Goal: Contribute content: Add original content to the website for others to see

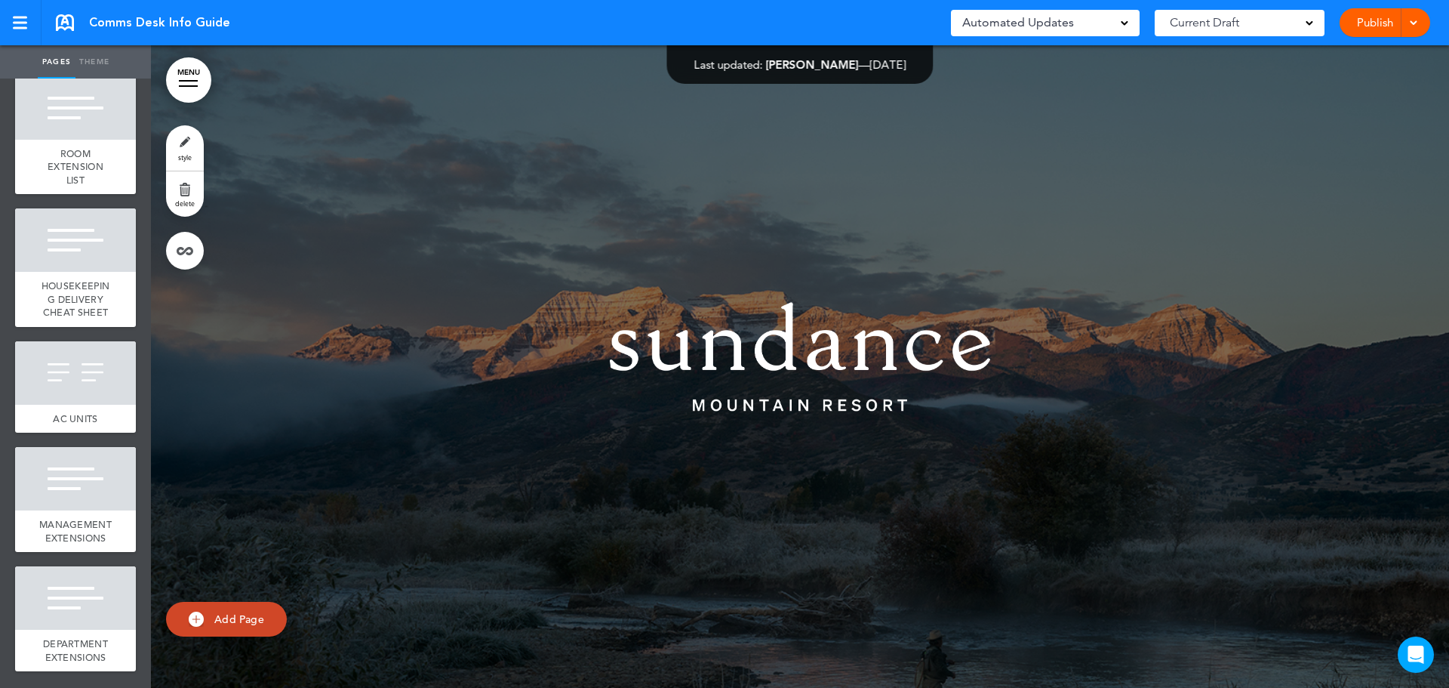
scroll to position [1673, 0]
click at [90, 518] on span "MANAGEMENT EXTENSIONS" at bounding box center [75, 531] width 72 height 26
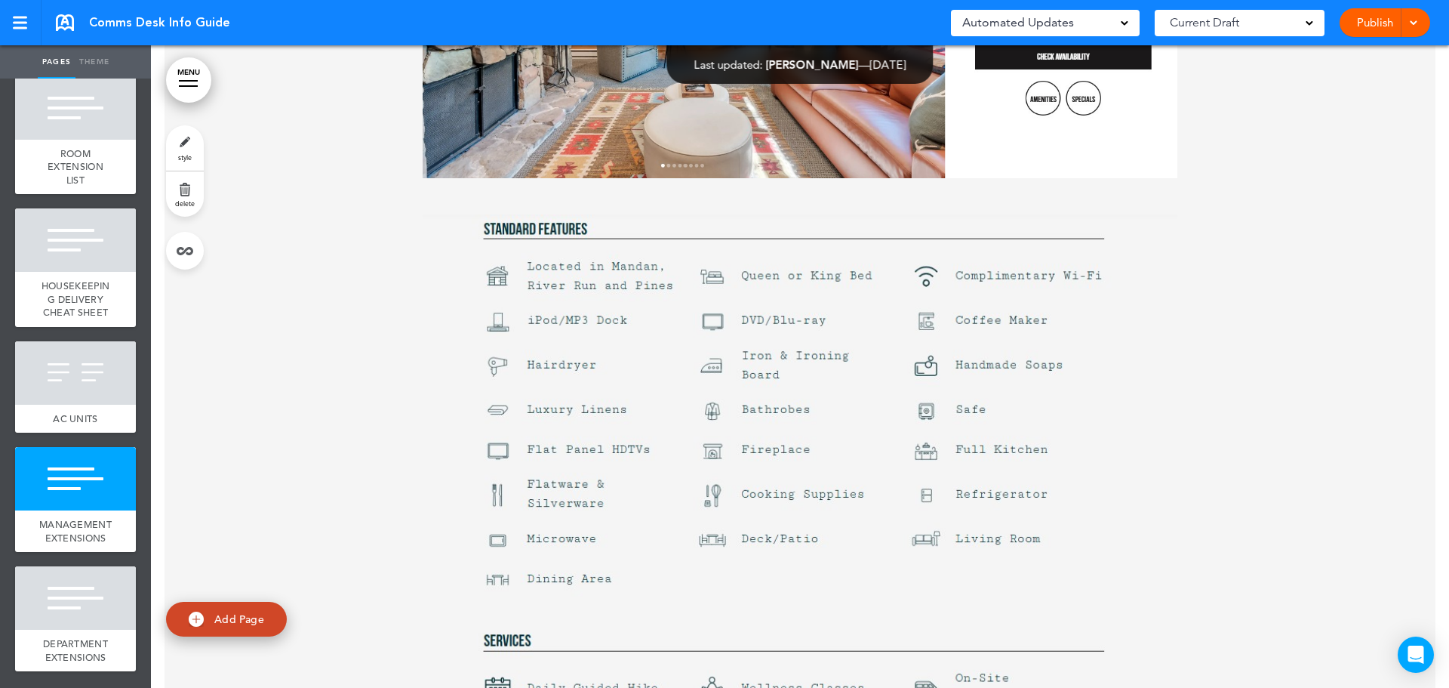
scroll to position [31727, 0]
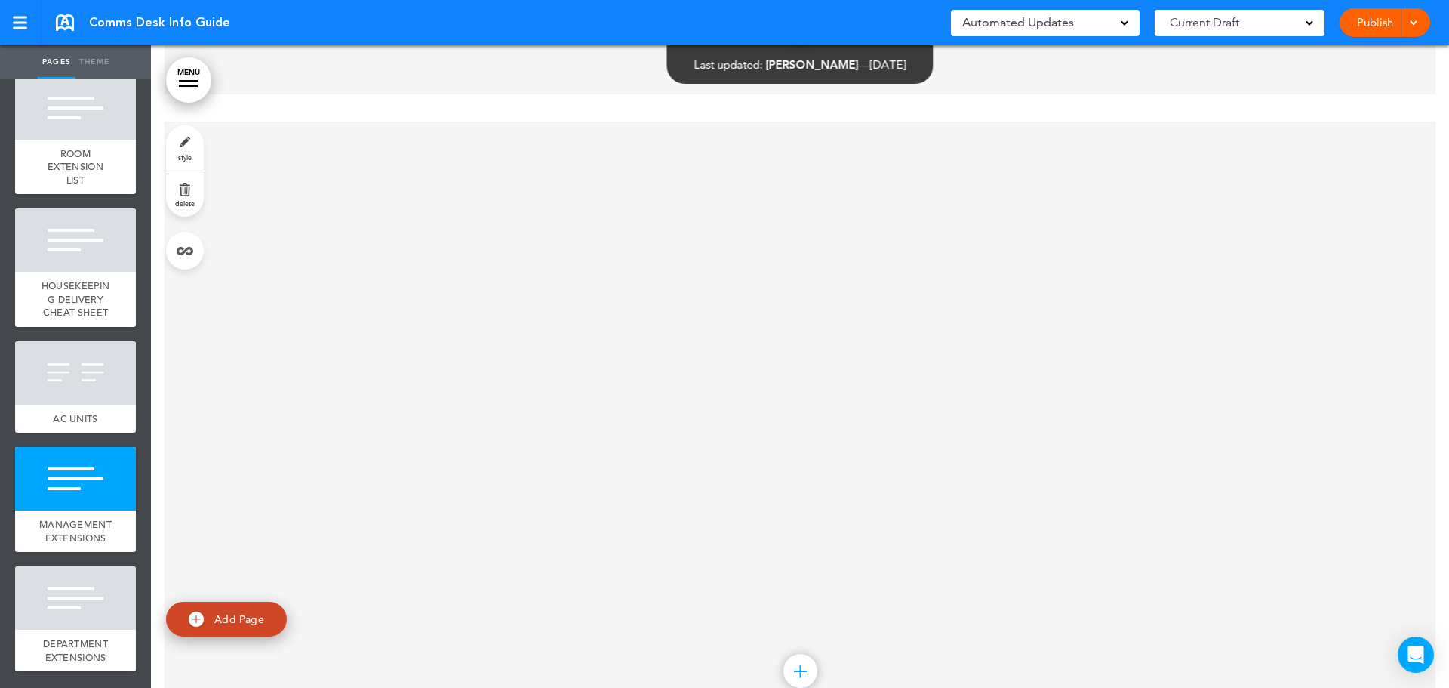
click at [683, 348] on div "Add collapsible section ? In order to add a collapsible section, only solid bac…" at bounding box center [800, 429] width 755 height 162
click at [650, 405] on p at bounding box center [800, 418] width 755 height 26
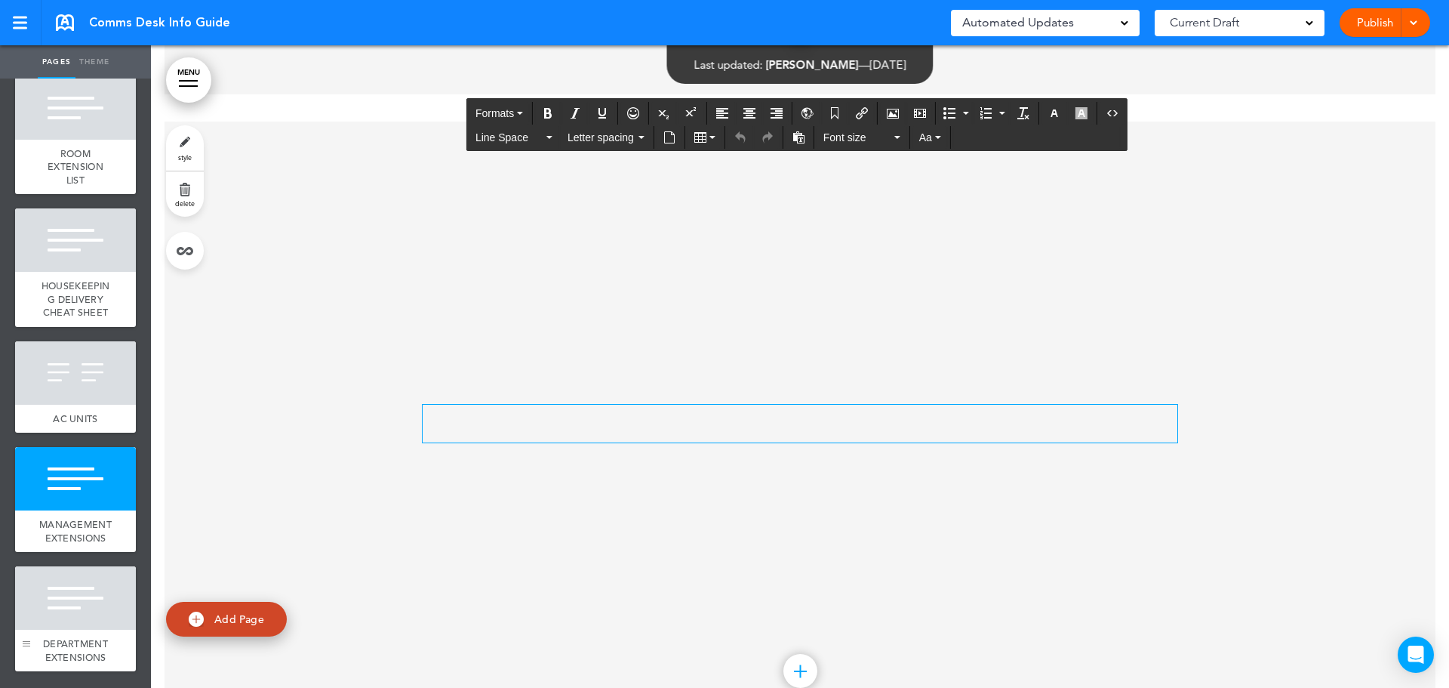
scroll to position [1673, 0]
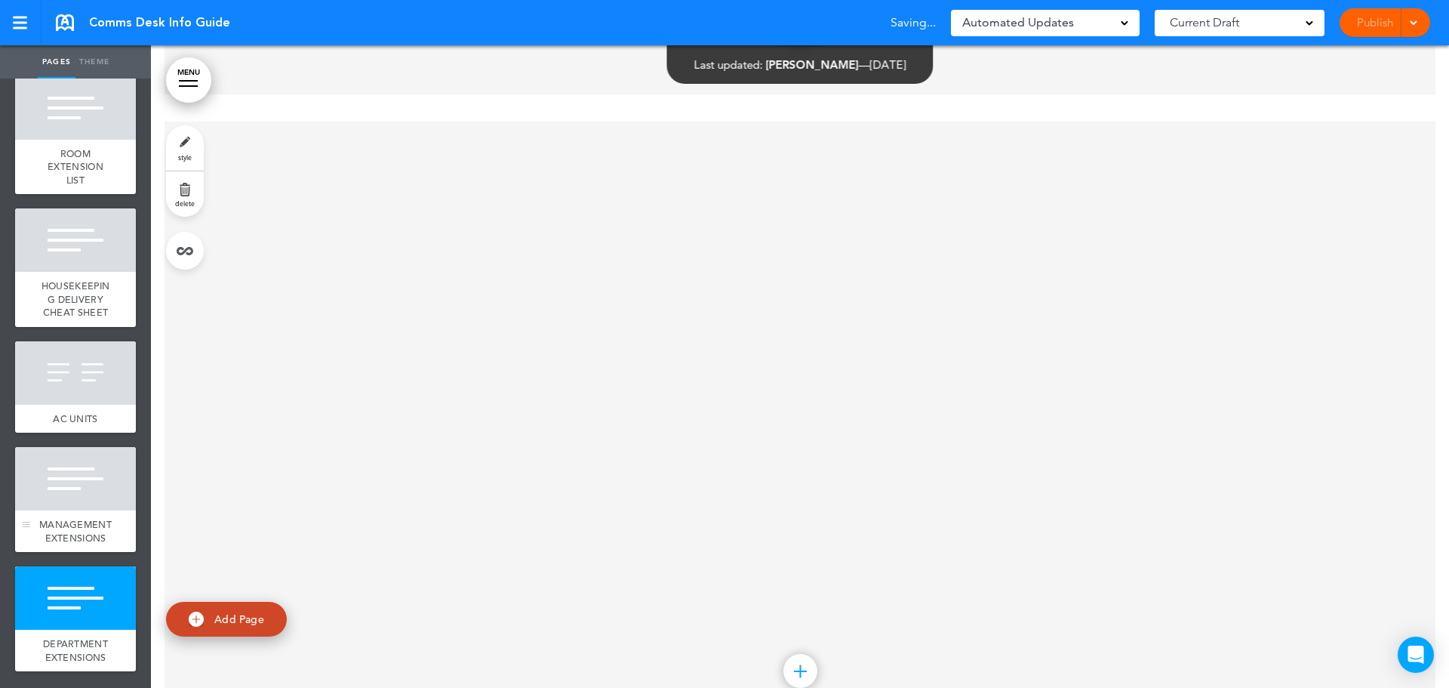
click at [81, 462] on div at bounding box center [75, 478] width 121 height 63
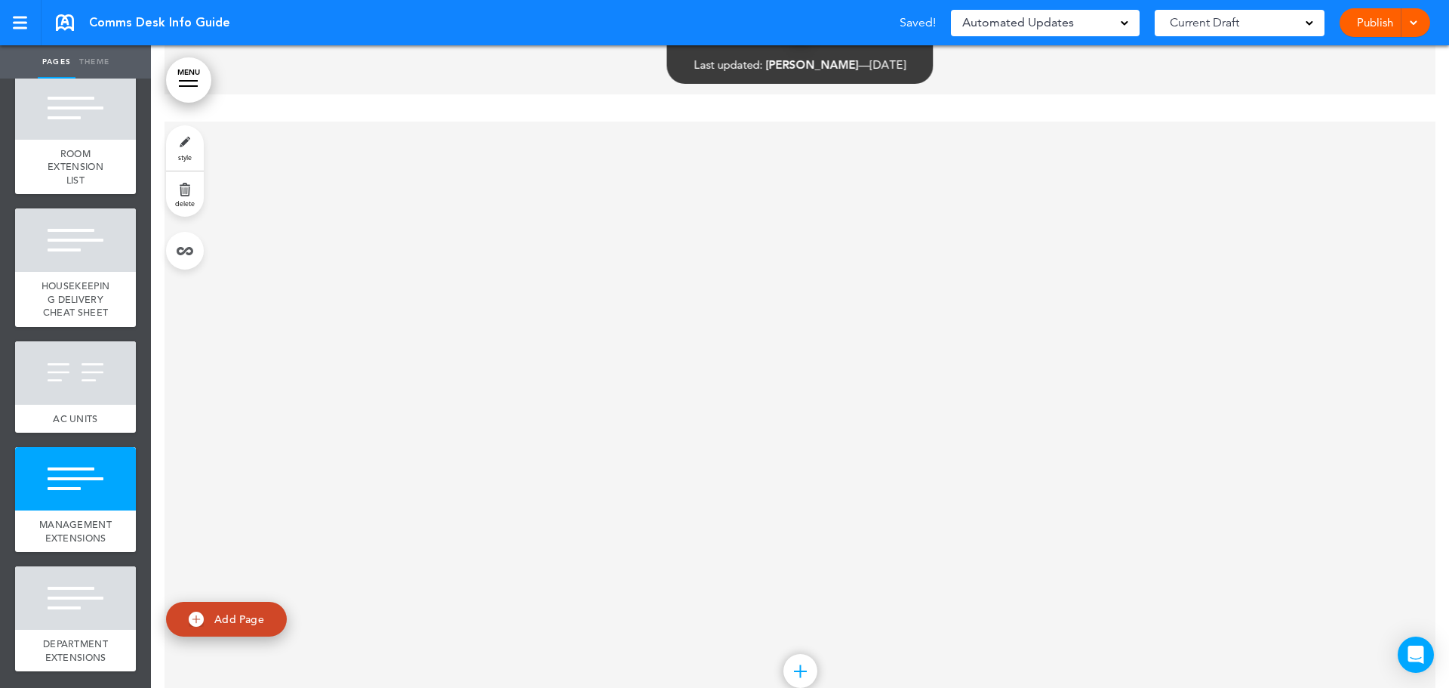
click at [567, 348] on div "Add collapsible section ? In order to add a collapsible section, only solid bac…" at bounding box center [800, 429] width 755 height 162
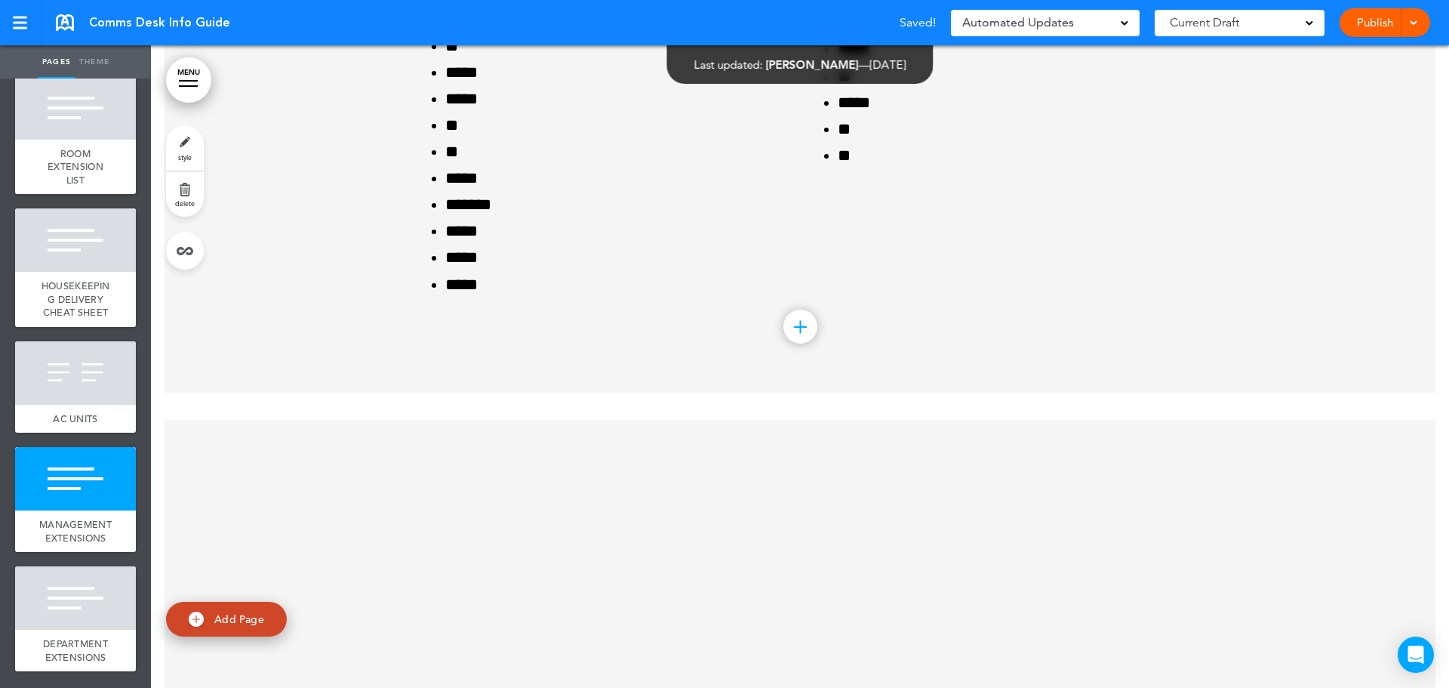
scroll to position [31349, 0]
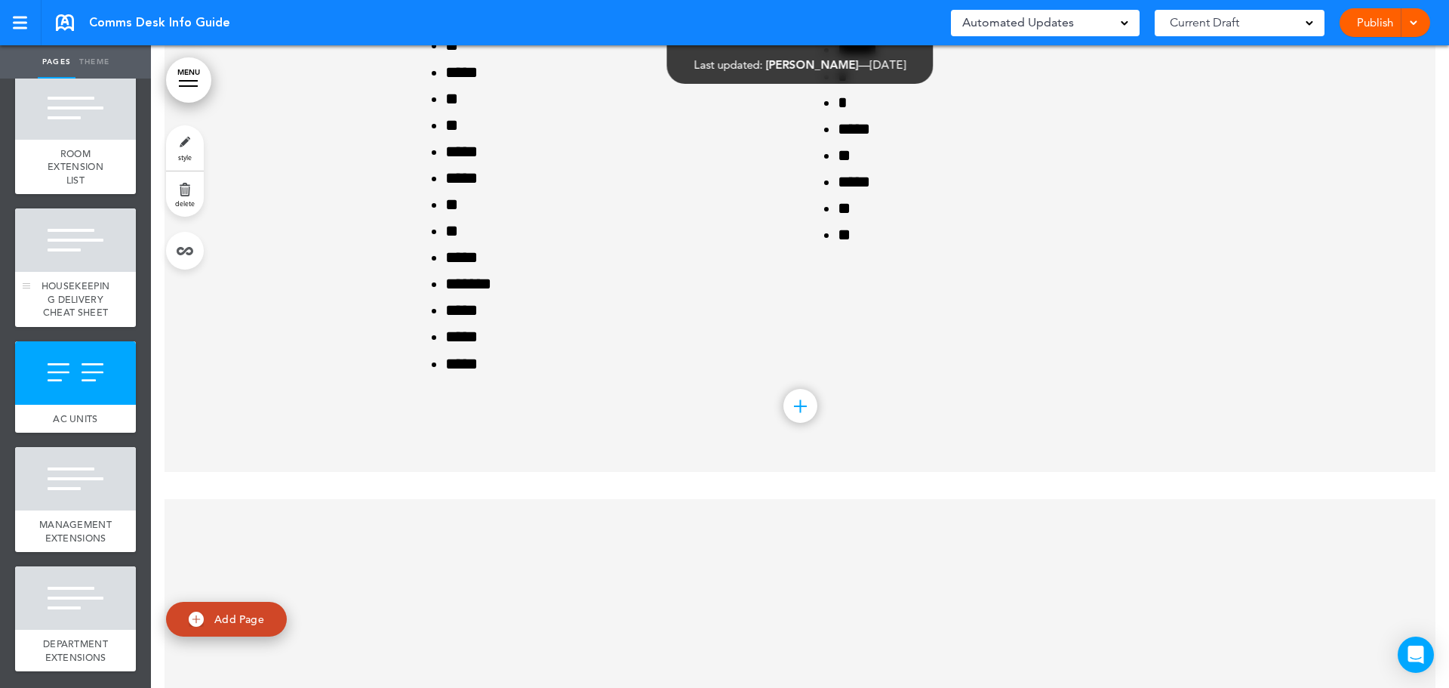
click at [75, 279] on span "HOUSEKEEPING DELIVERY CHEAT SHEET" at bounding box center [76, 298] width 68 height 39
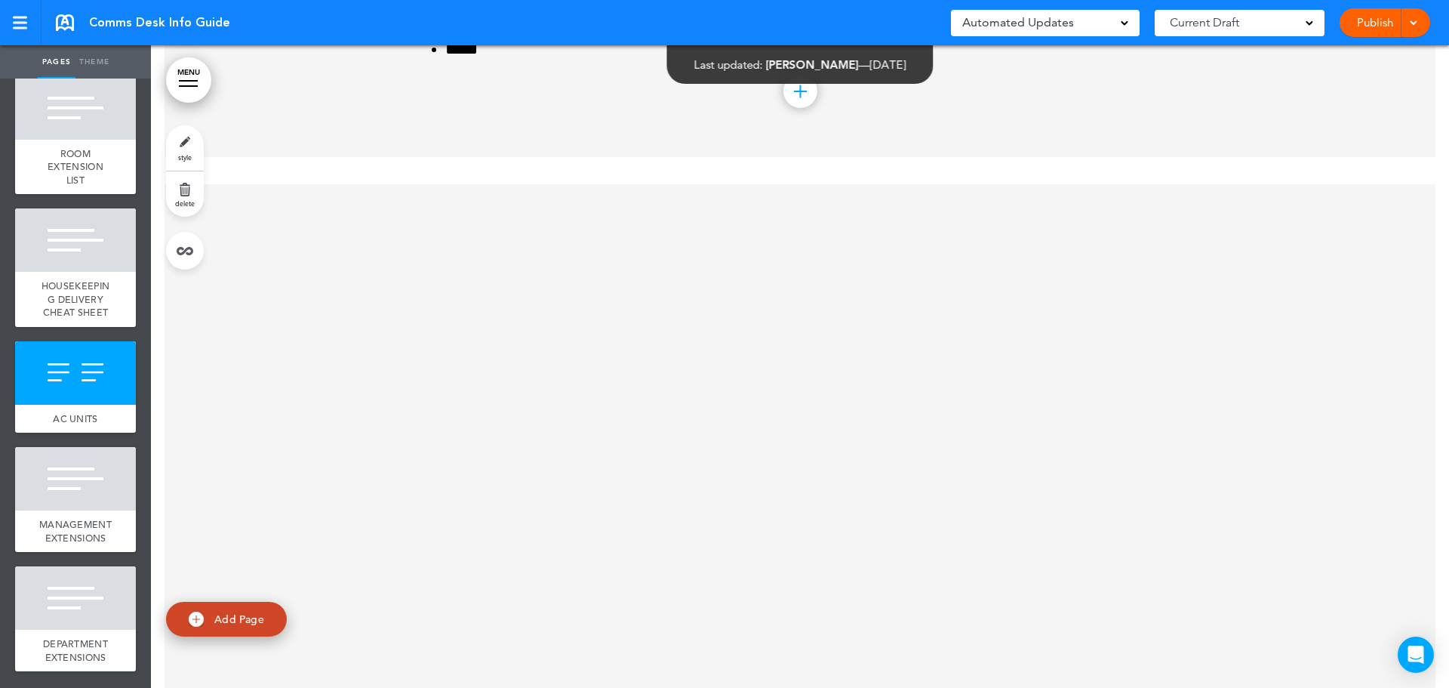
scroll to position [31770, 0]
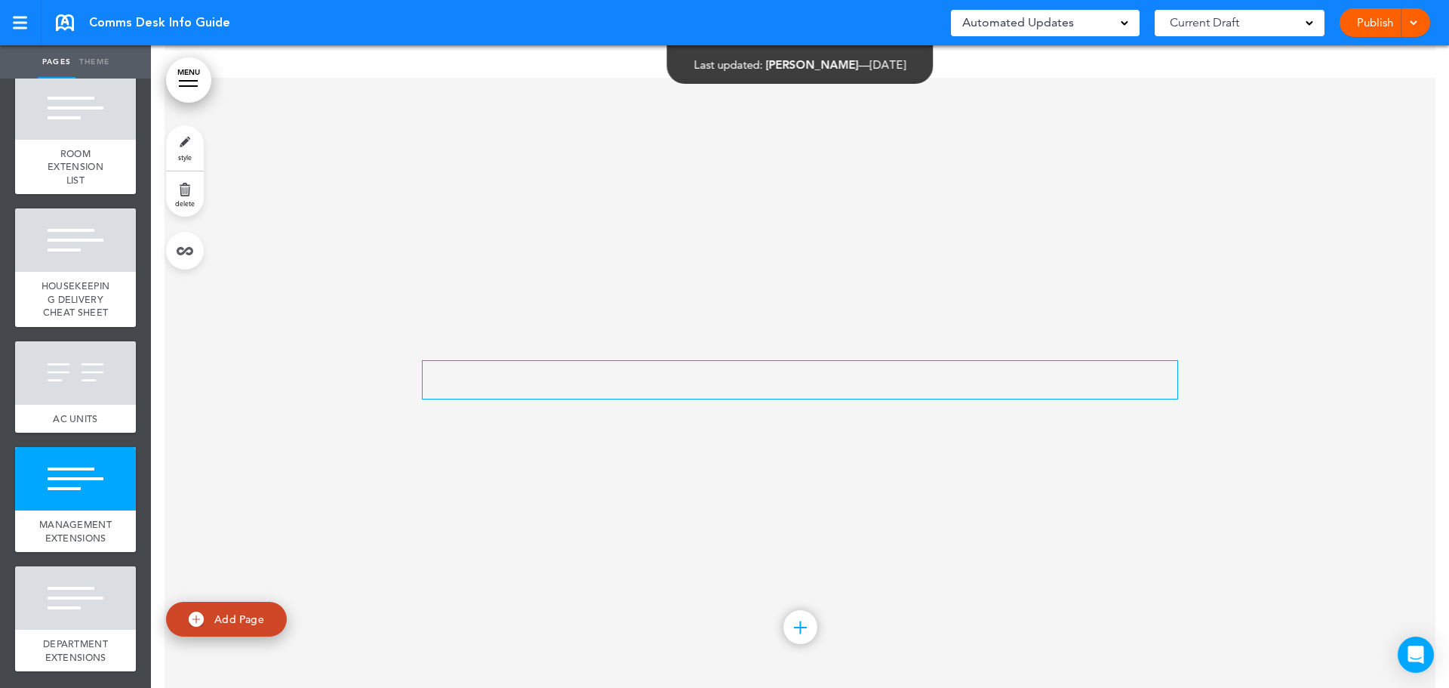
click at [725, 361] on div at bounding box center [800, 380] width 755 height 38
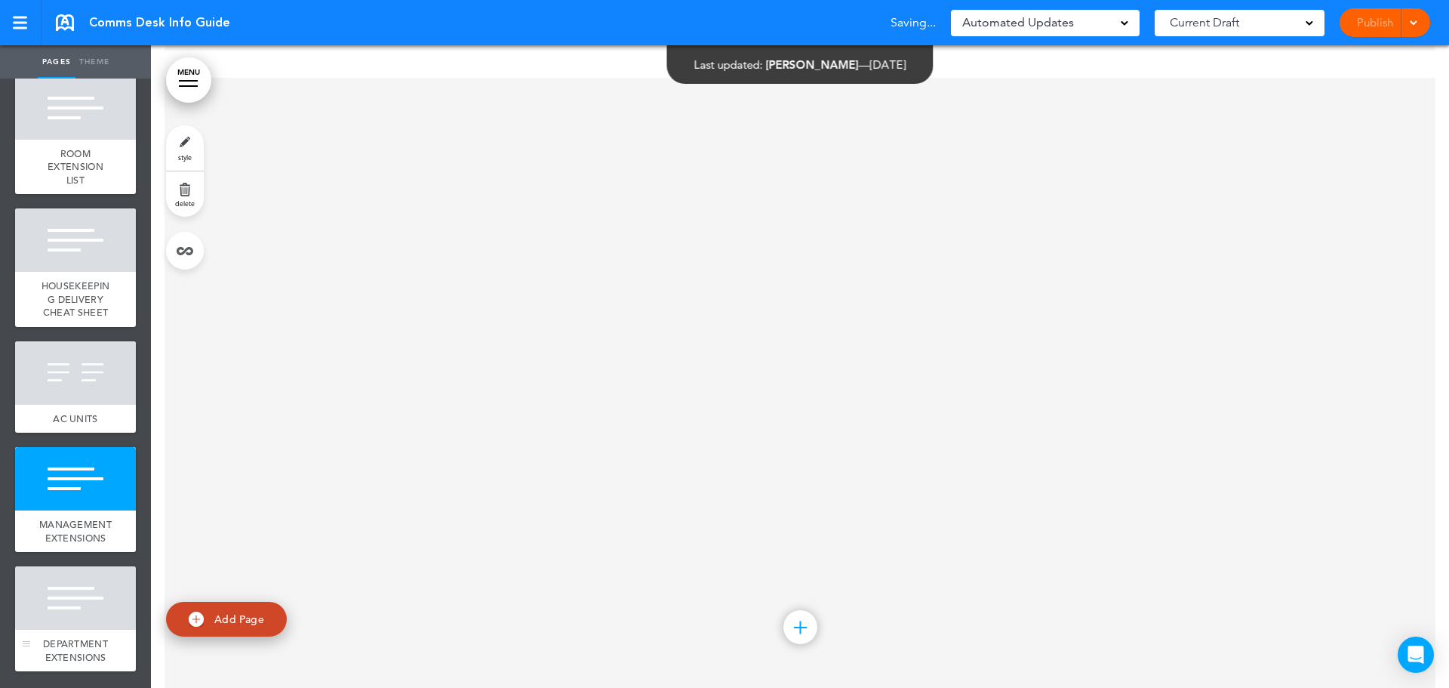
click at [79, 630] on div "DEPARTMENT EXTENSIONS" at bounding box center [75, 651] width 121 height 42
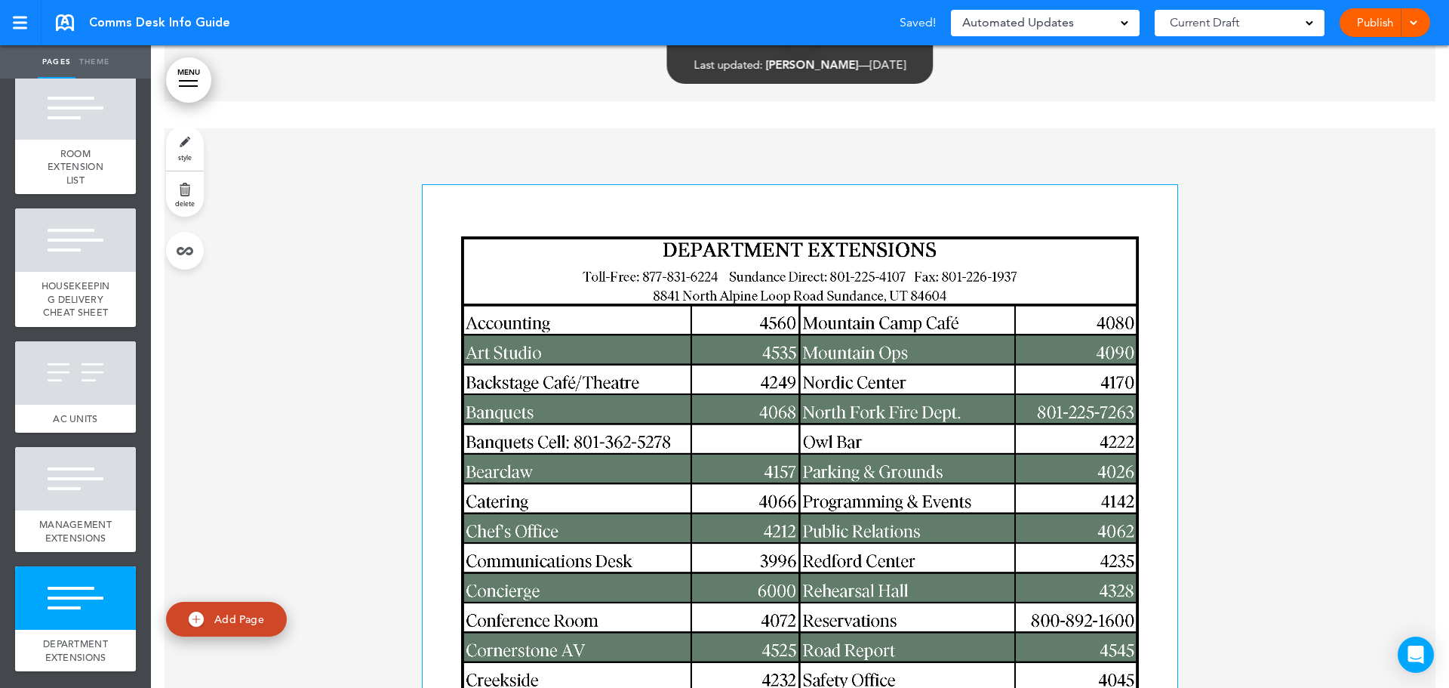
scroll to position [32369, 0]
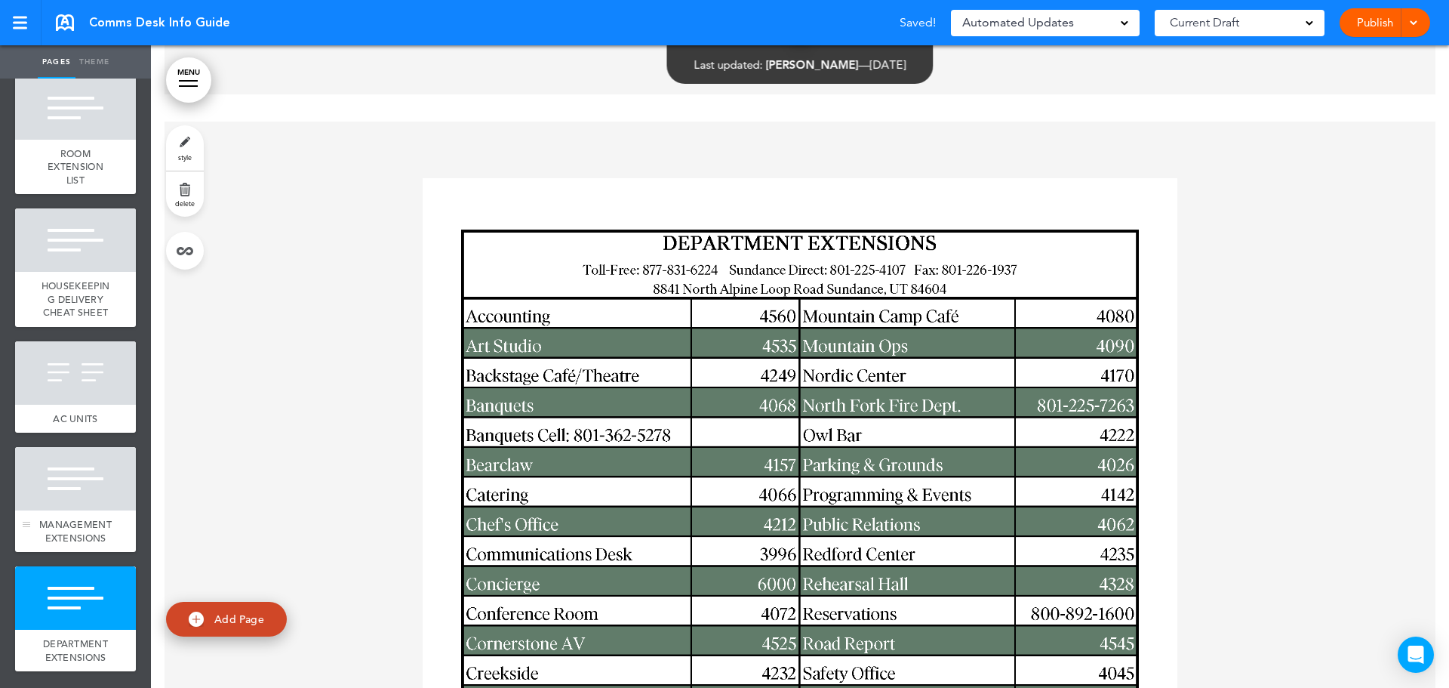
click at [57, 472] on div at bounding box center [75, 478] width 121 height 63
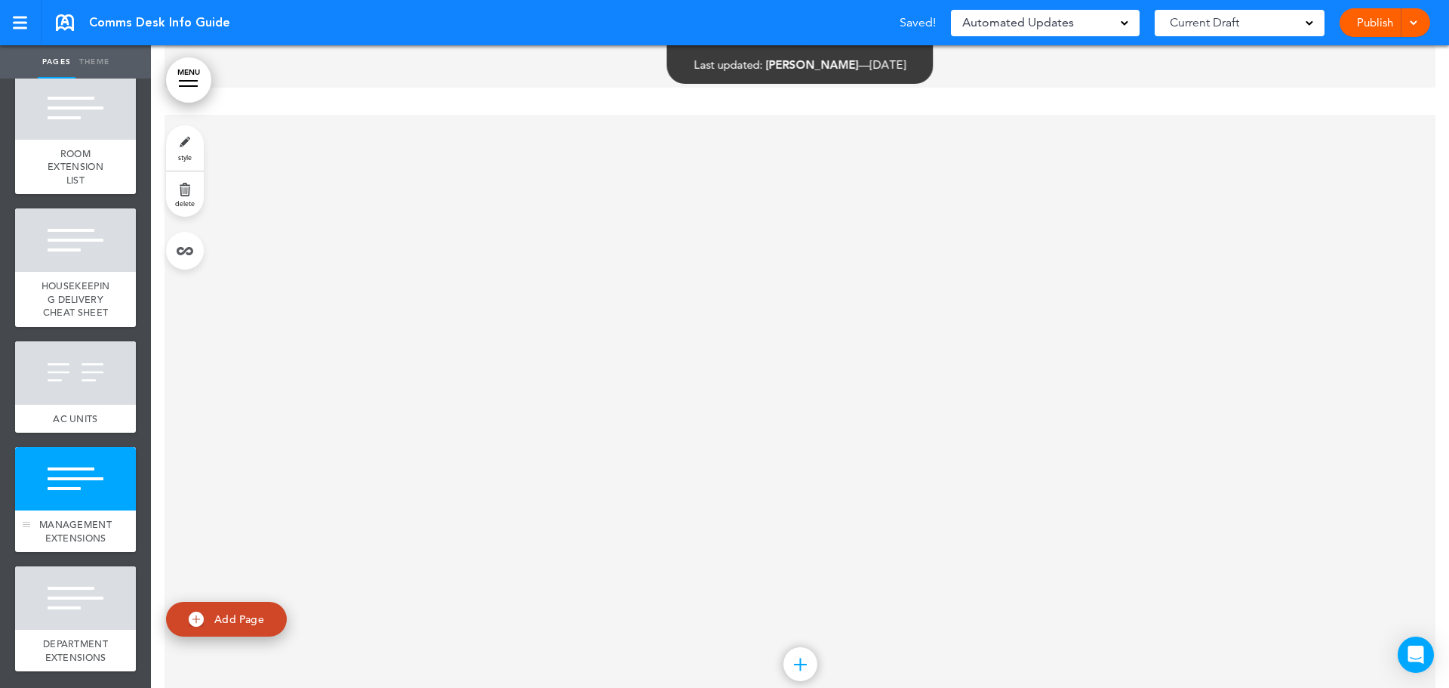
scroll to position [31727, 0]
click at [717, 348] on div "Add collapsible section ? In order to add a collapsible section, only solid bac…" at bounding box center [800, 429] width 755 height 162
click at [728, 348] on div "Add collapsible section ? In order to add a collapsible section, only solid bac…" at bounding box center [800, 429] width 755 height 162
click at [713, 243] on div at bounding box center [800, 429] width 1271 height 615
click at [196, 614] on img at bounding box center [196, 618] width 15 height 15
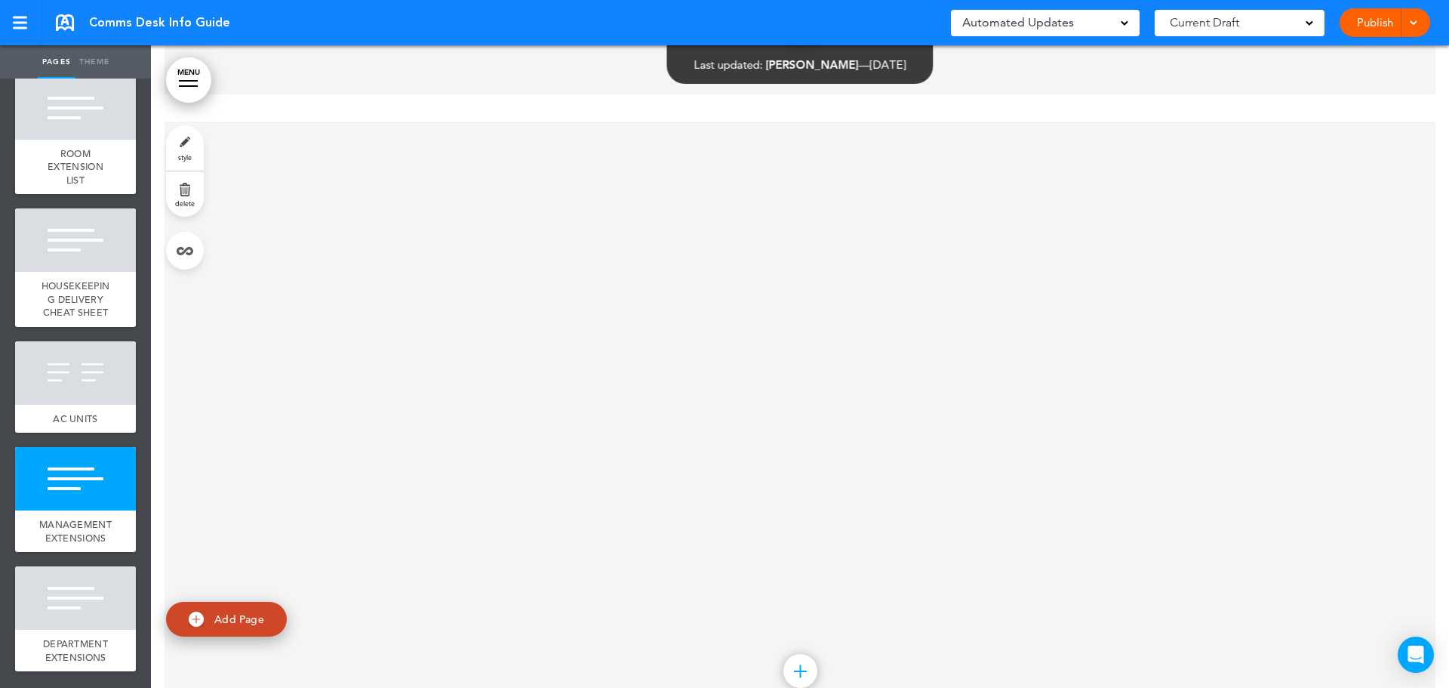
type input "********"
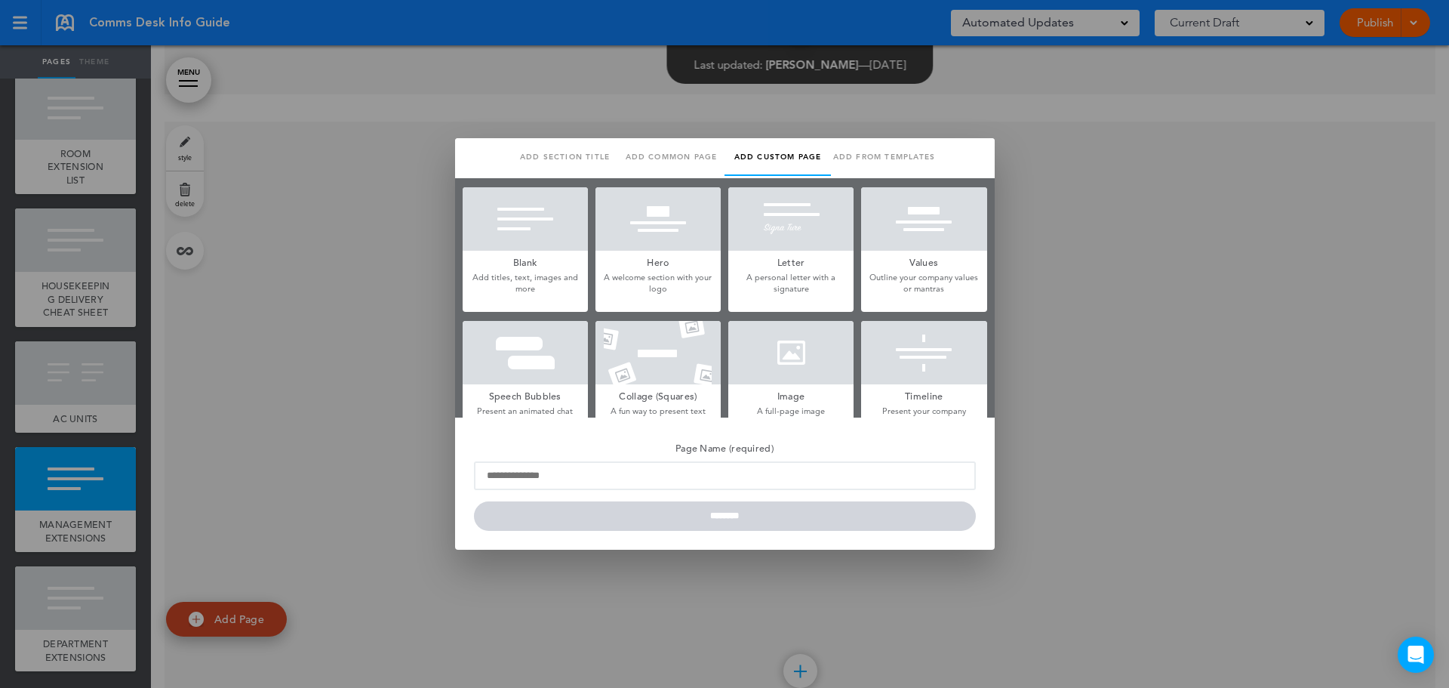
click at [492, 225] on div at bounding box center [525, 218] width 125 height 63
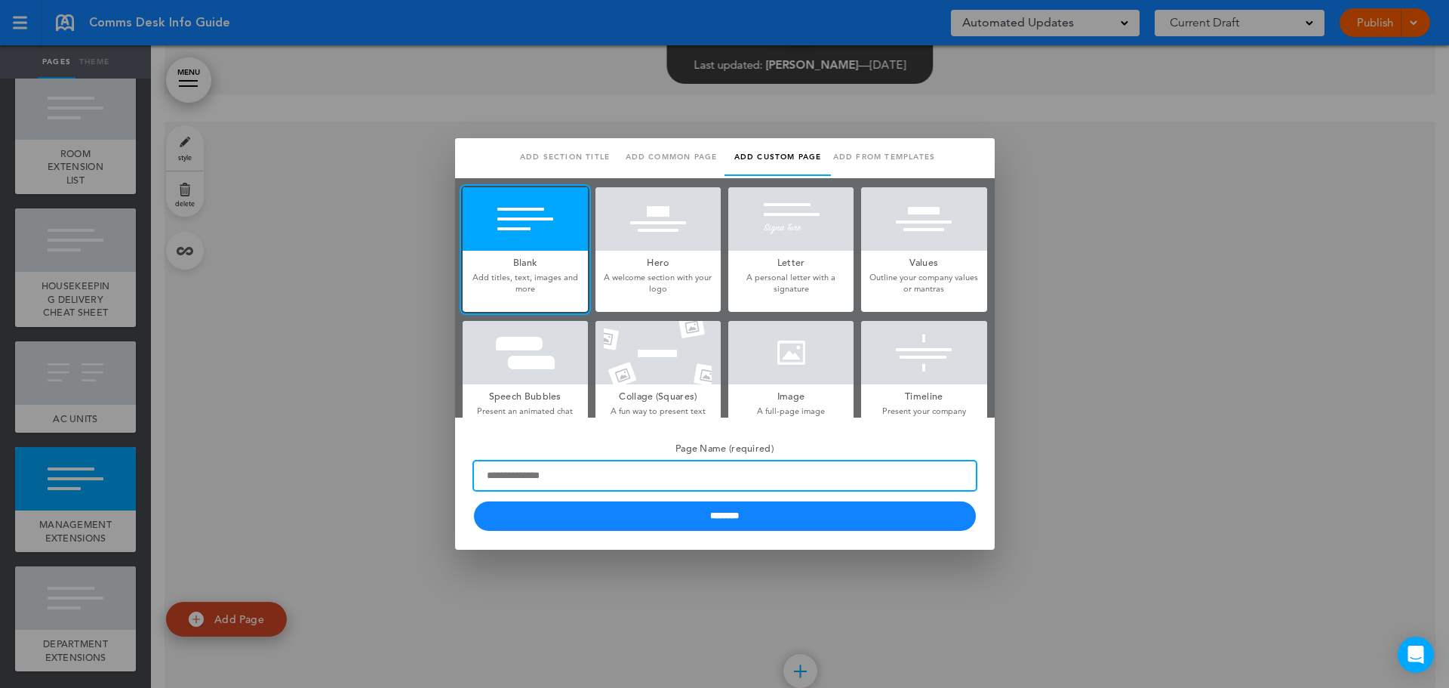
click at [562, 462] on input "Page Name (required)" at bounding box center [725, 475] width 502 height 29
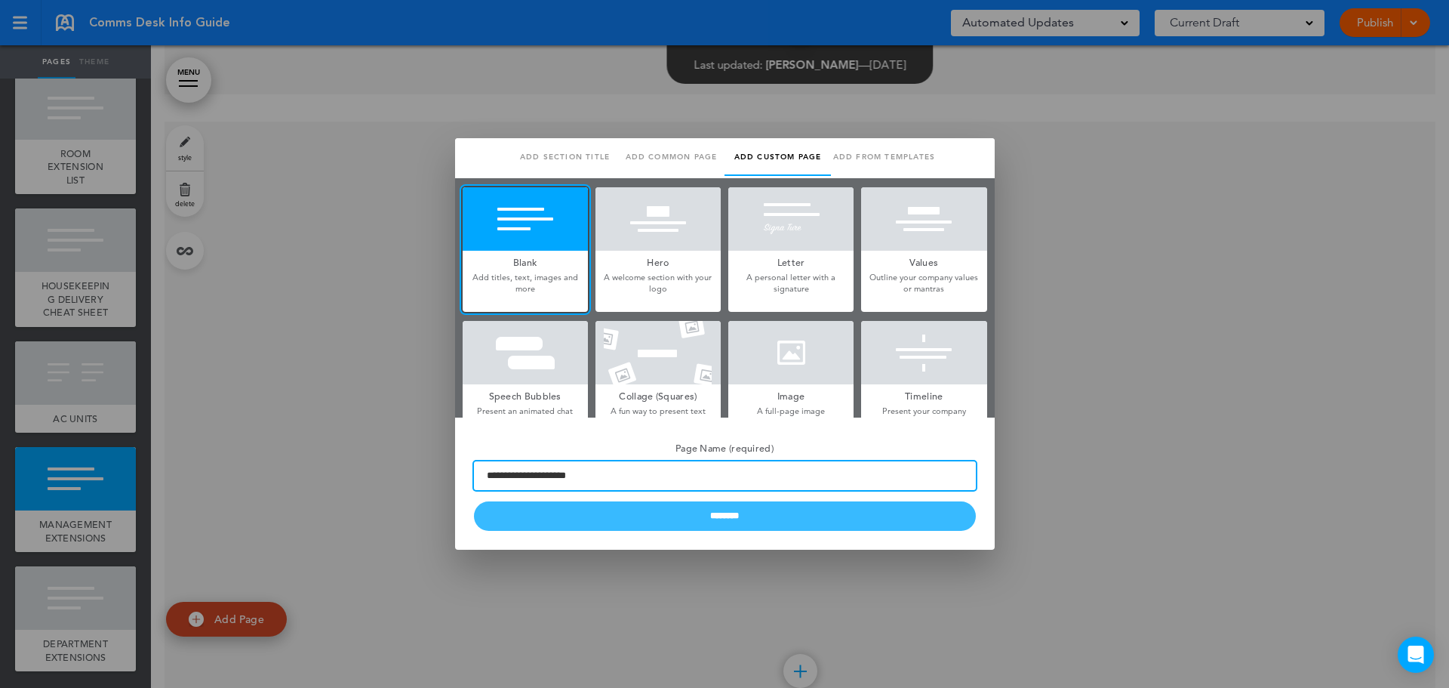
type input "**********"
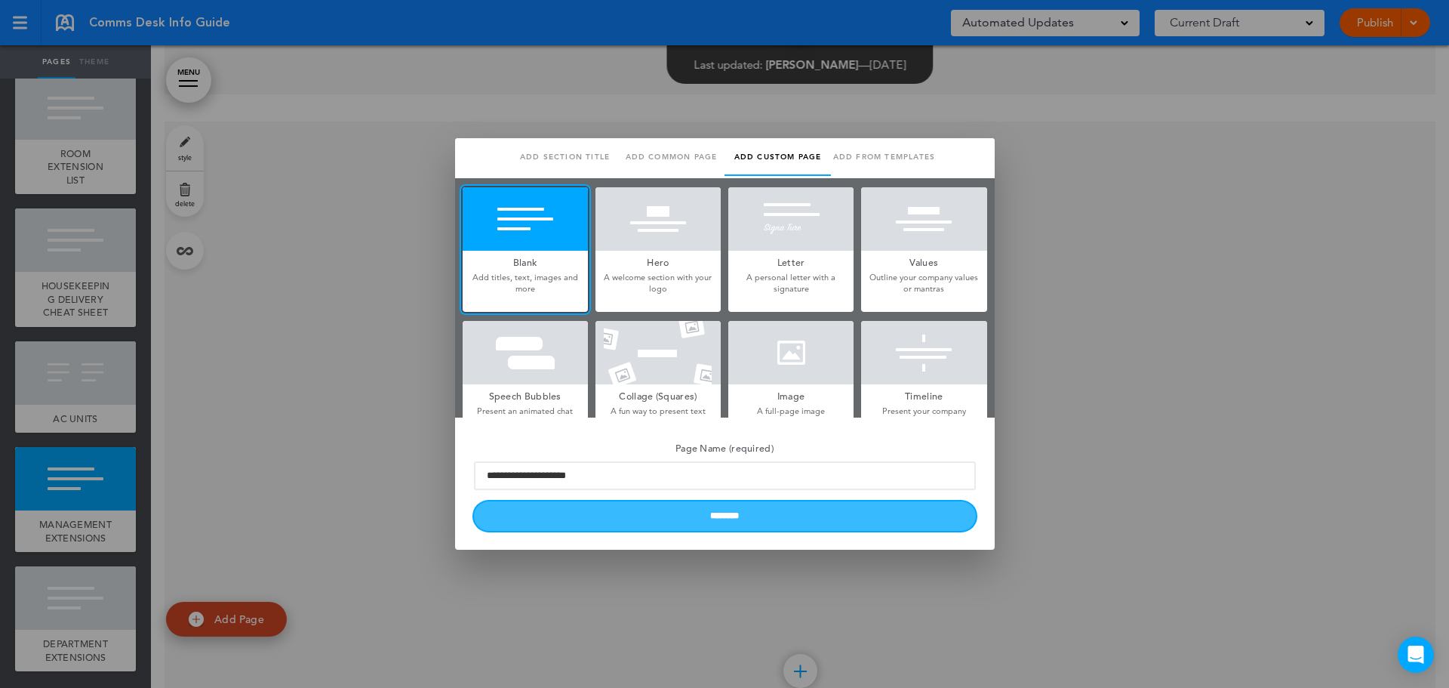
click at [562, 512] on input "********" at bounding box center [725, 515] width 502 height 29
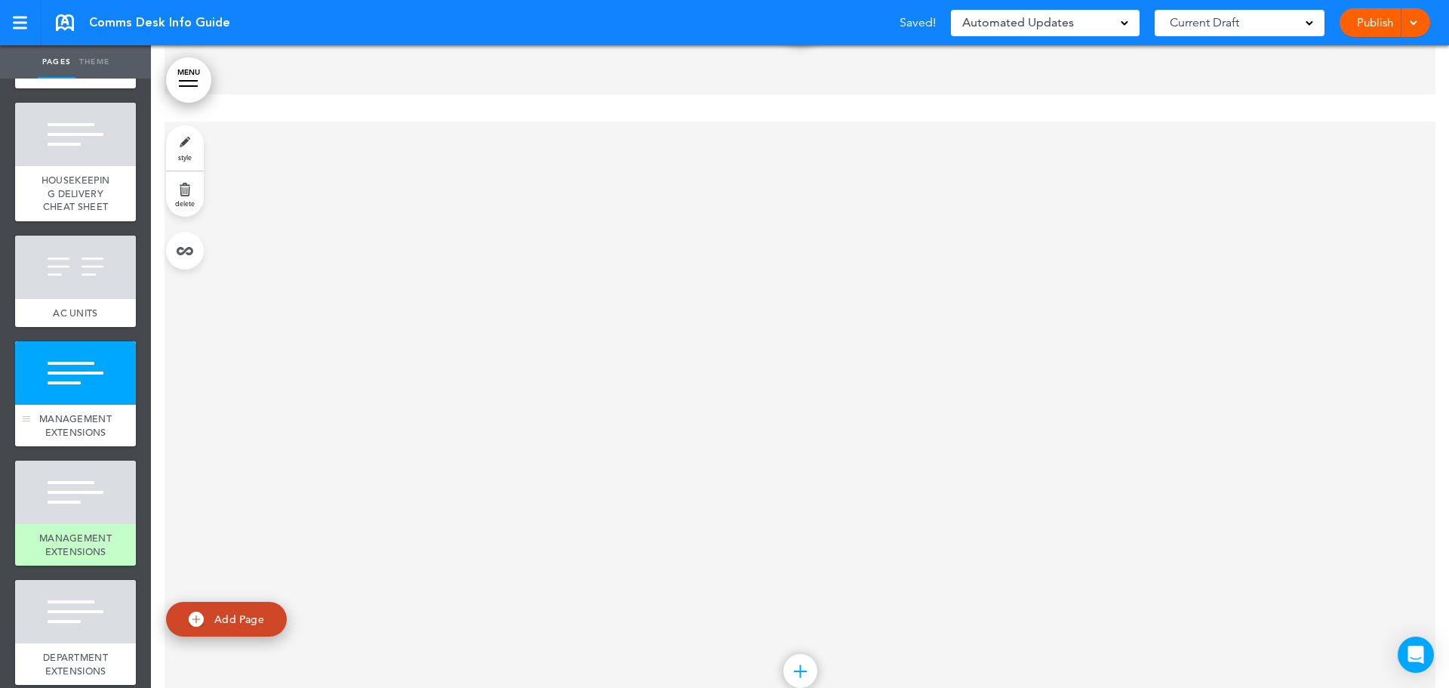
click at [91, 446] on div "MANAGEMENT EXTENSIONS" at bounding box center [75, 426] width 121 height 42
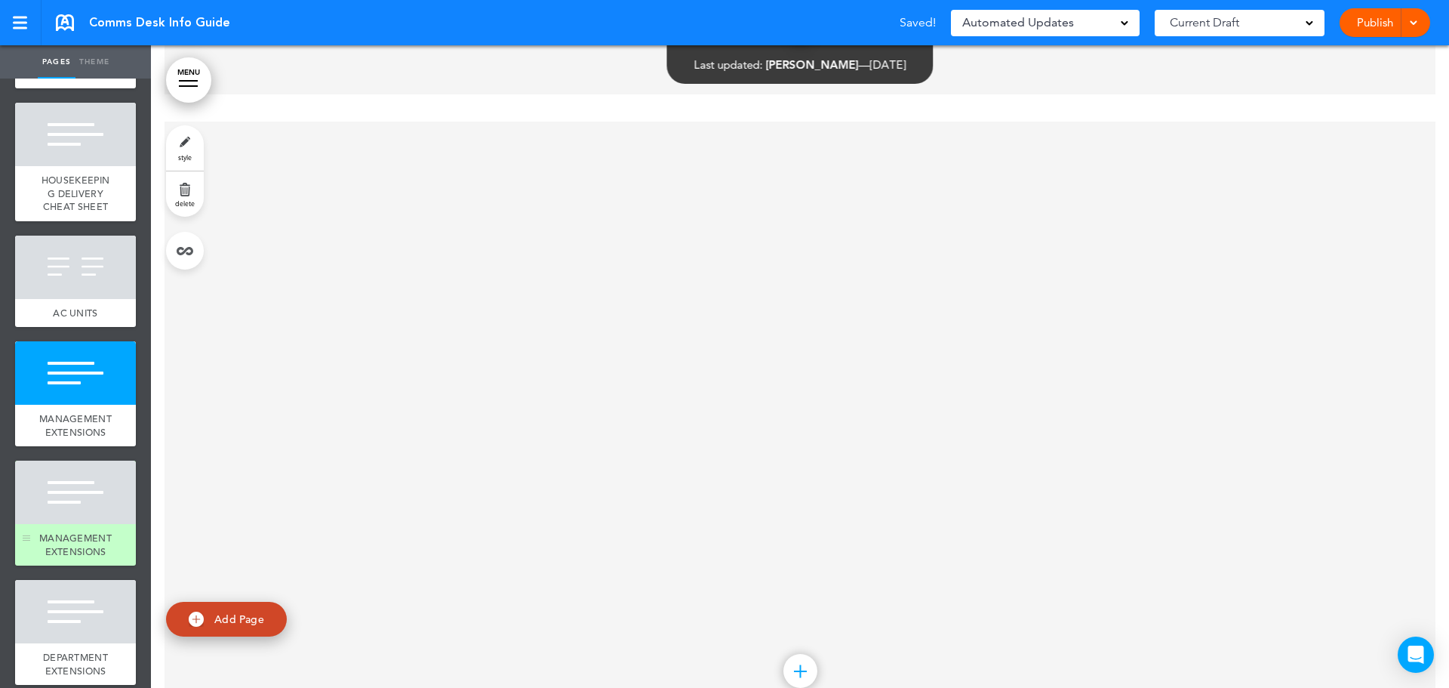
click at [66, 524] on div at bounding box center [75, 491] width 121 height 63
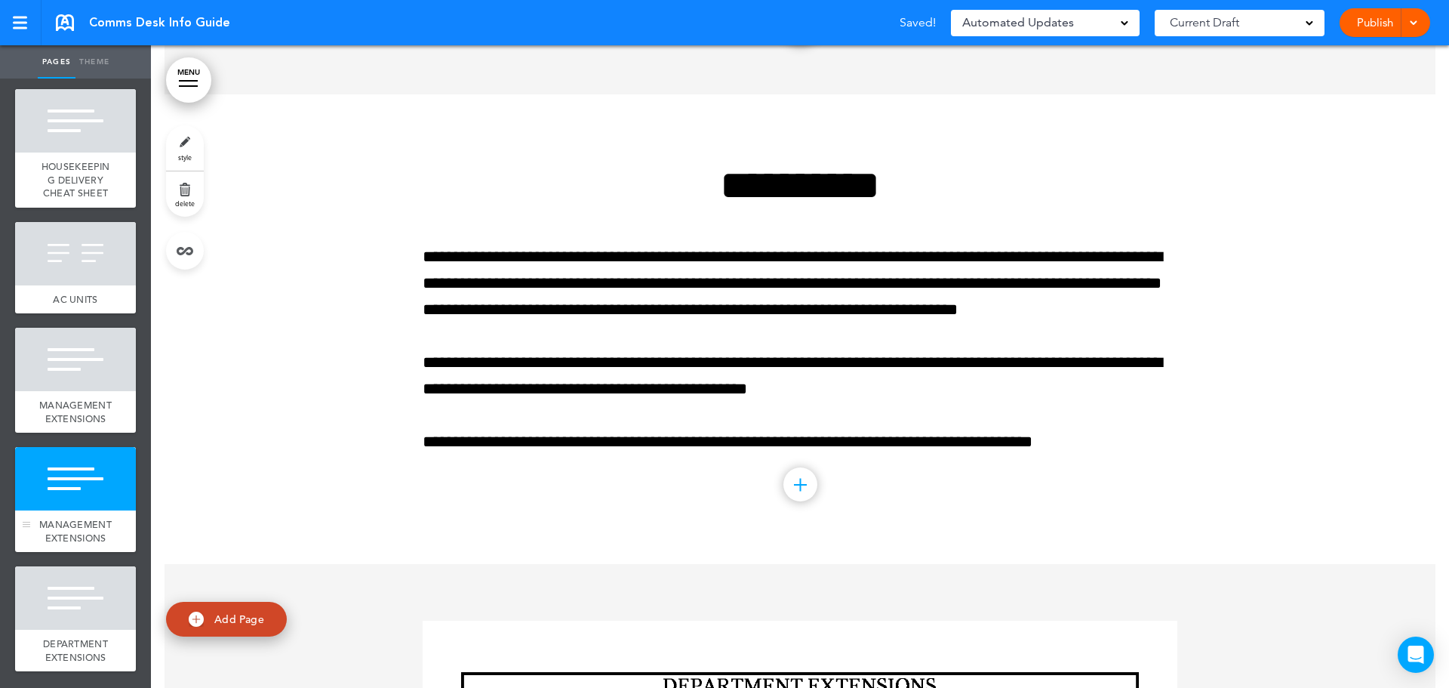
scroll to position [1806, 0]
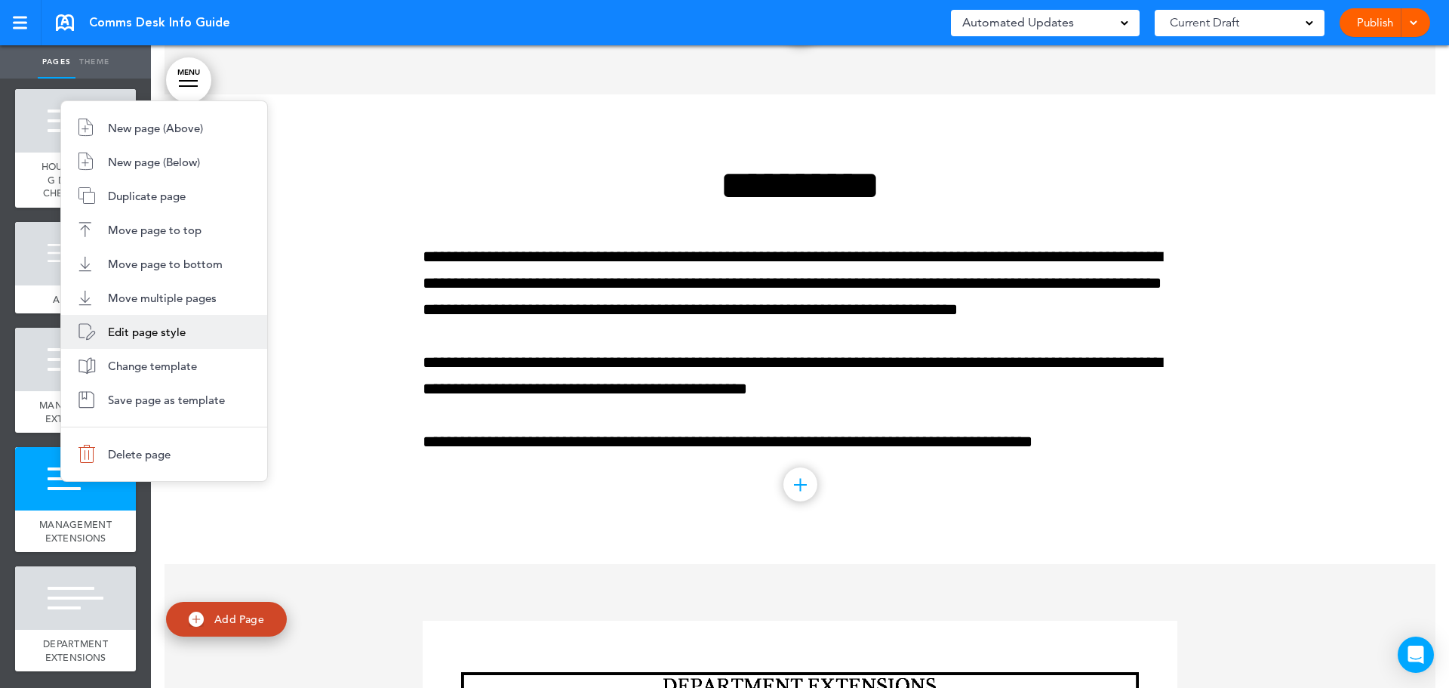
click at [109, 325] on span "Edit page style" at bounding box center [147, 332] width 78 height 14
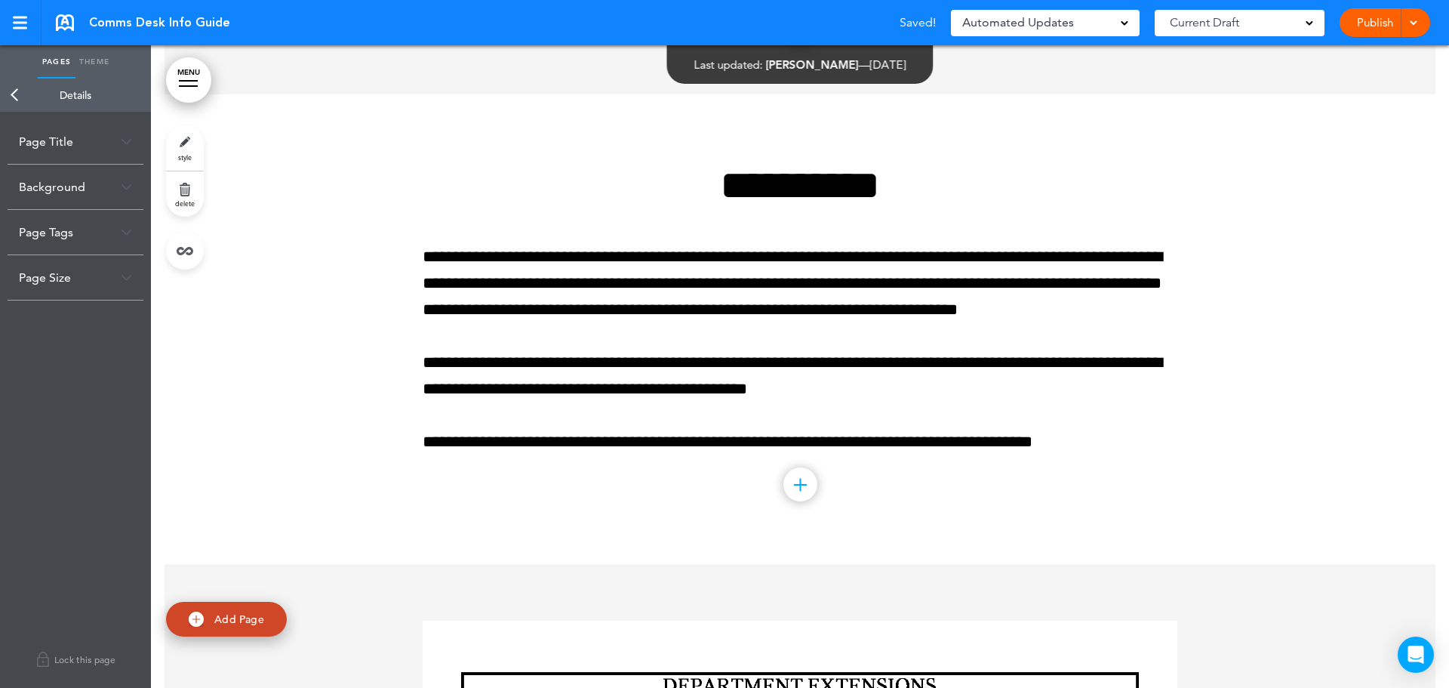
click at [99, 193] on div "Background" at bounding box center [76, 187] width 136 height 45
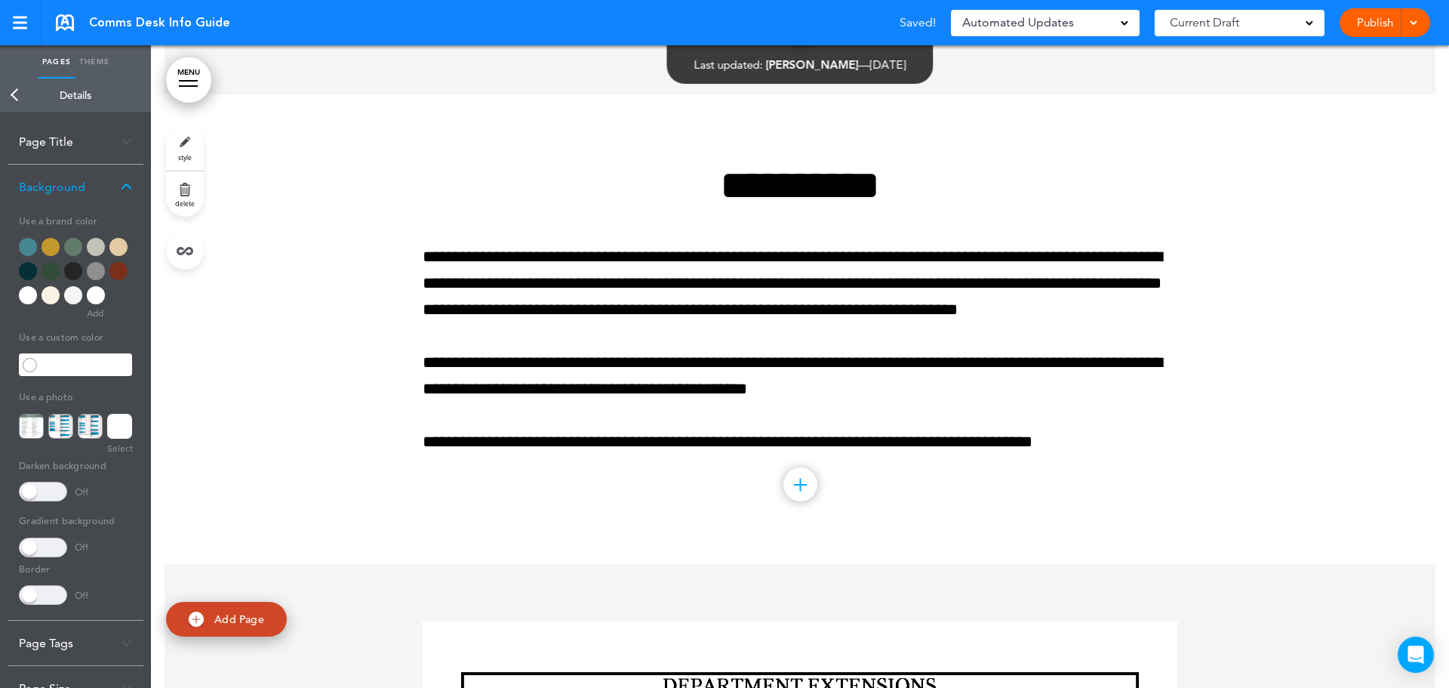
click at [72, 291] on div at bounding box center [73, 295] width 18 height 18
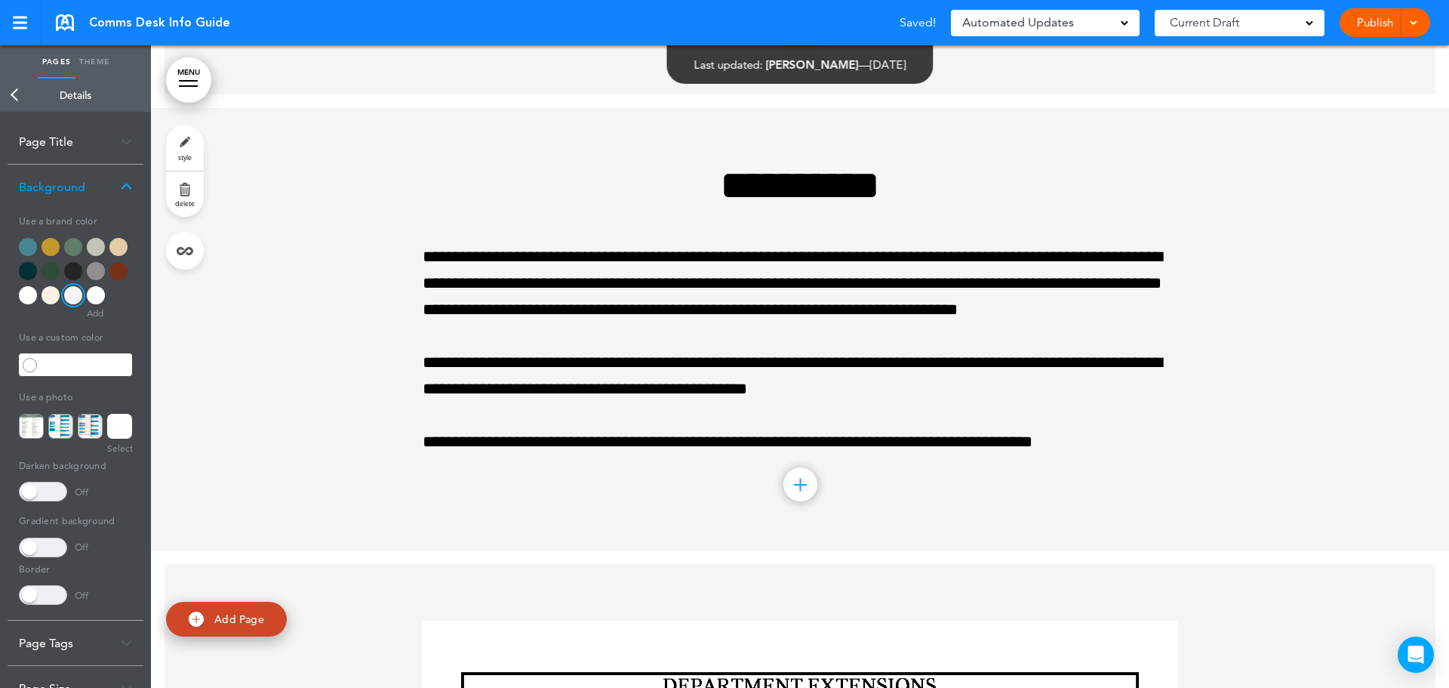
click at [42, 597] on span at bounding box center [43, 595] width 48 height 20
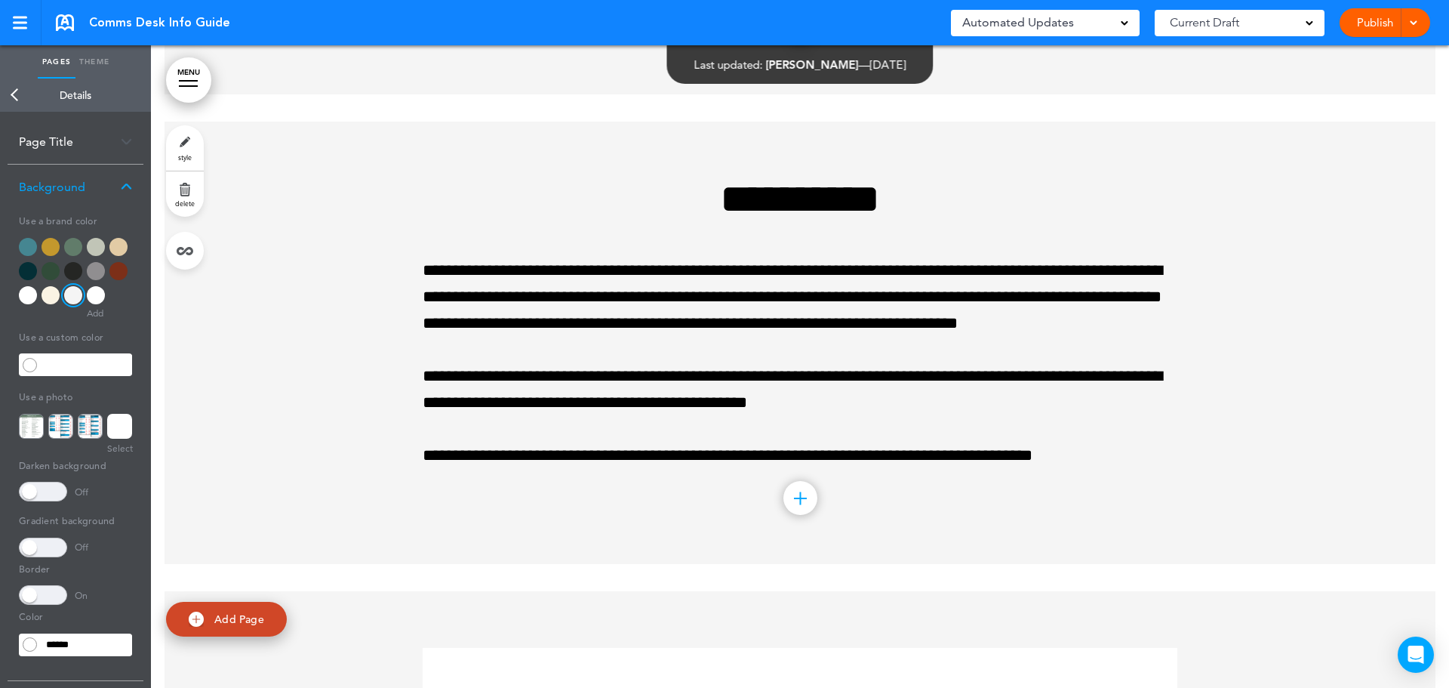
click at [9, 91] on link "Back" at bounding box center [15, 95] width 30 height 33
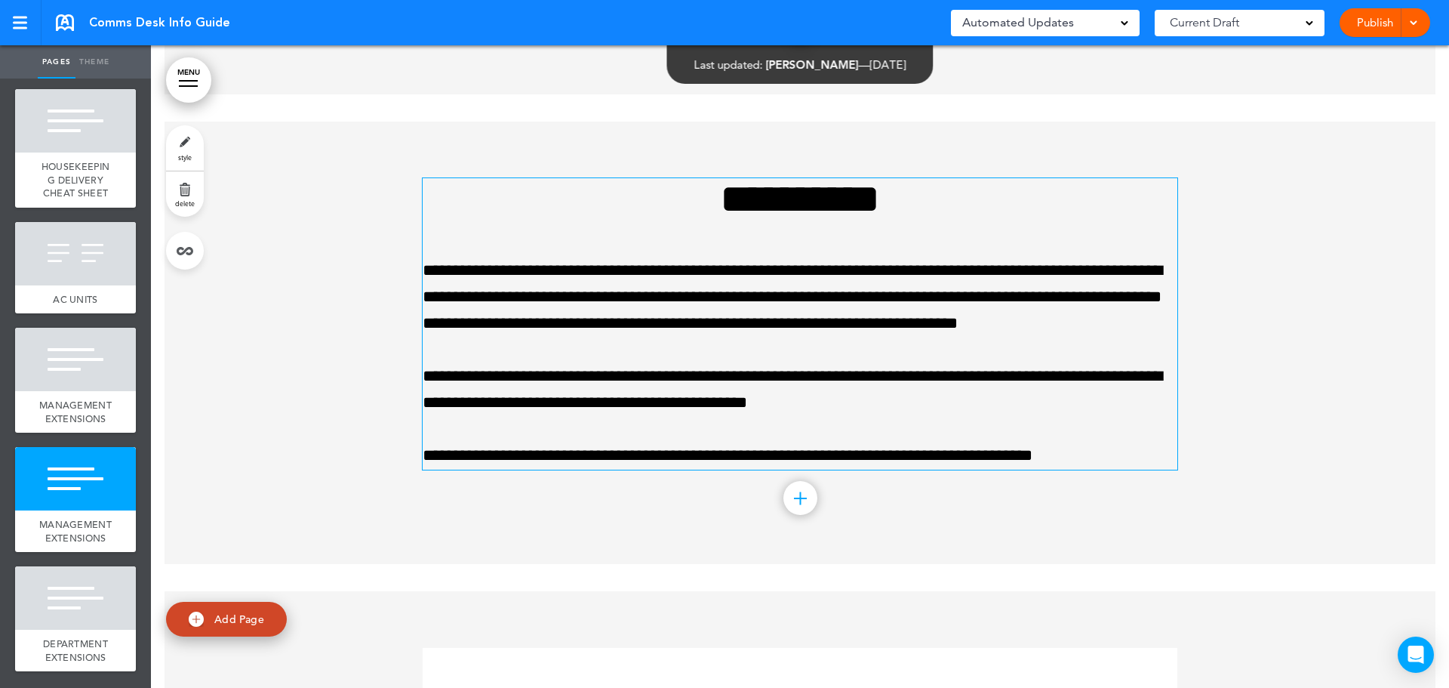
scroll to position [32293, 0]
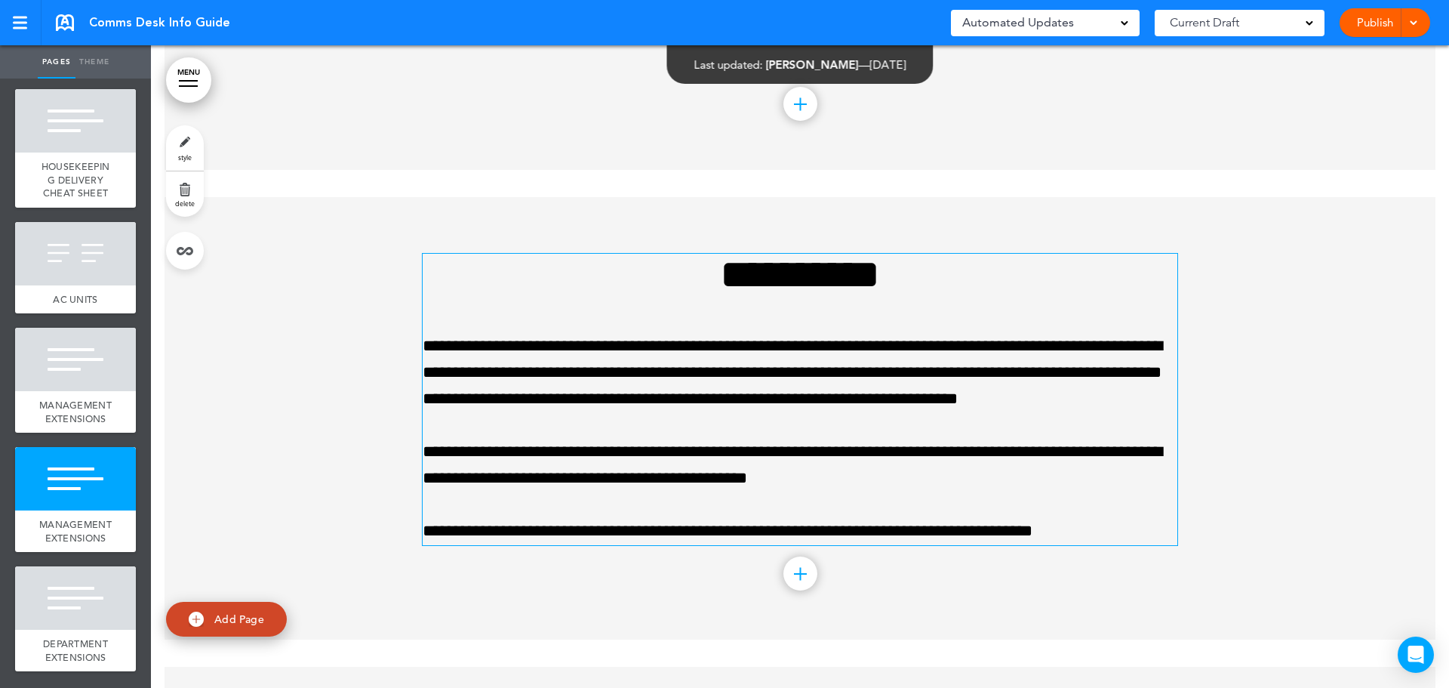
click at [785, 254] on h1 "**********" at bounding box center [800, 275] width 755 height 42
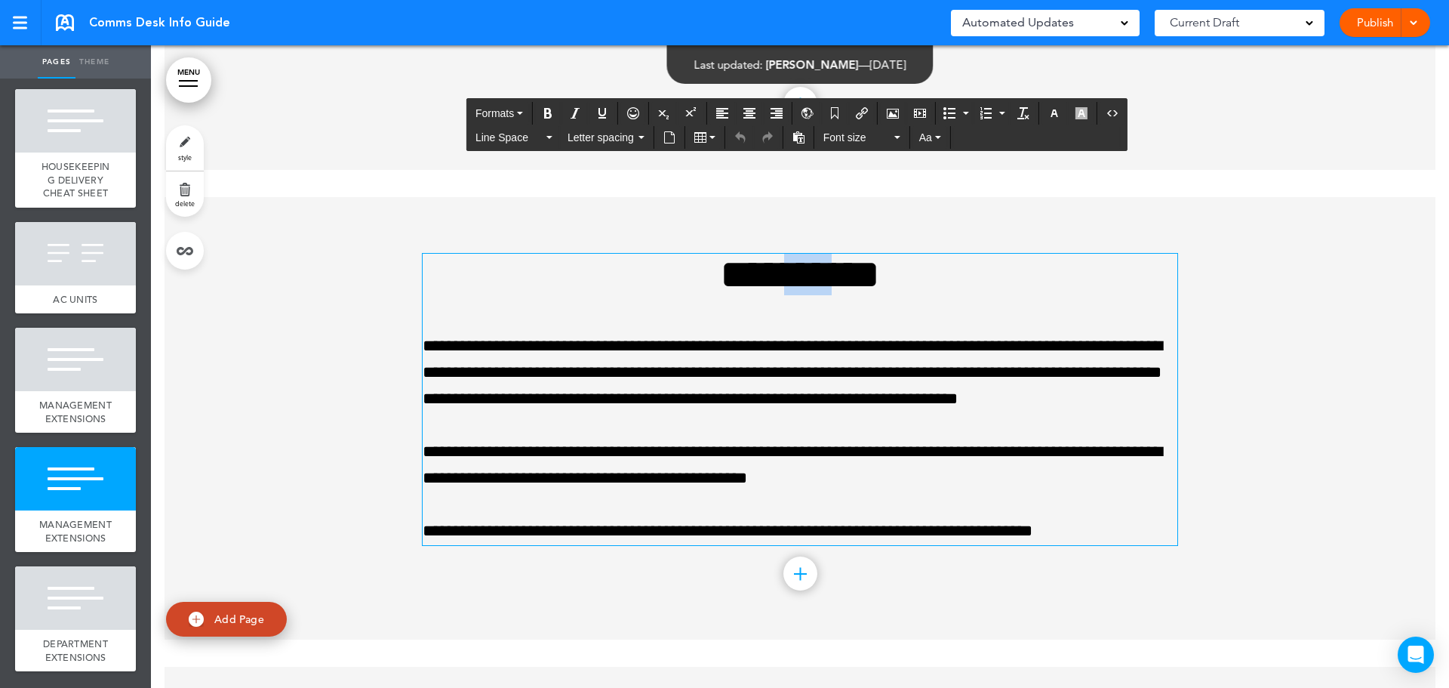
click at [785, 254] on h1 "**********" at bounding box center [800, 275] width 755 height 42
click at [805, 334] on p "**********" at bounding box center [800, 373] width 755 height 80
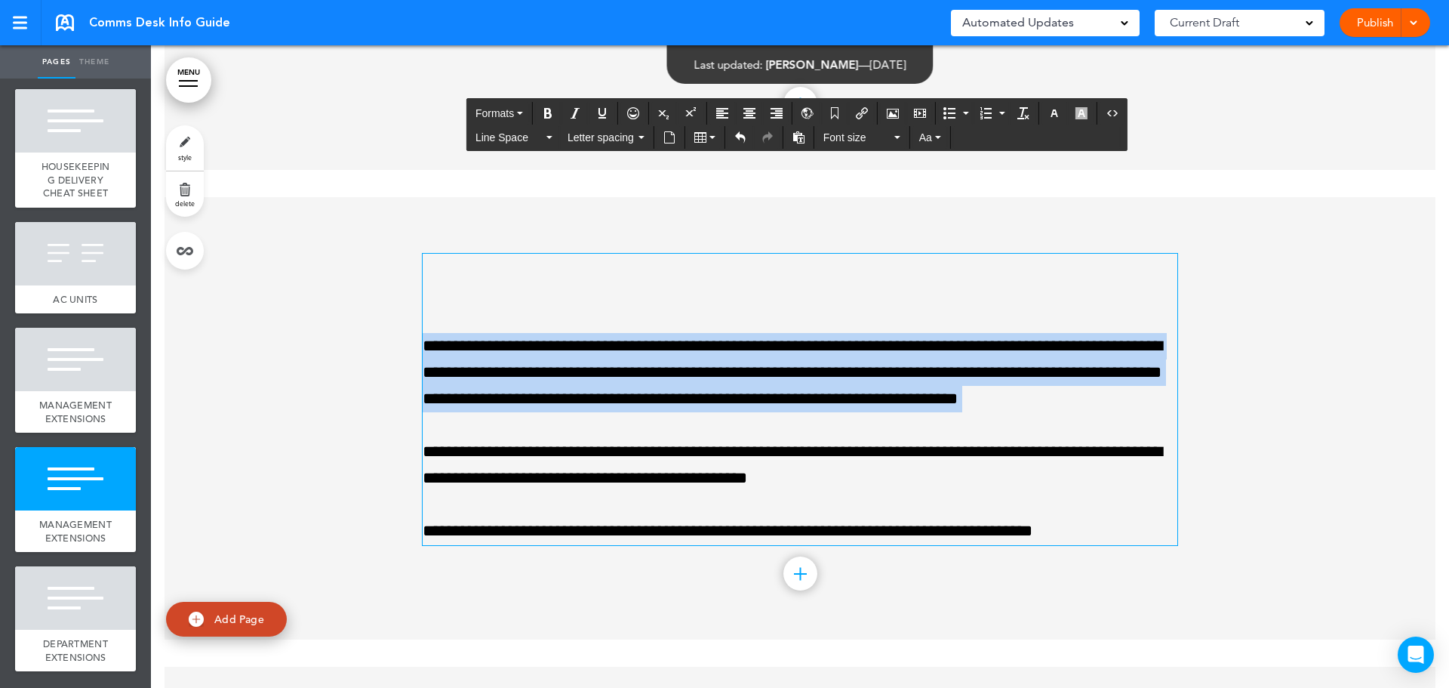
click at [805, 334] on p "**********" at bounding box center [800, 373] width 755 height 80
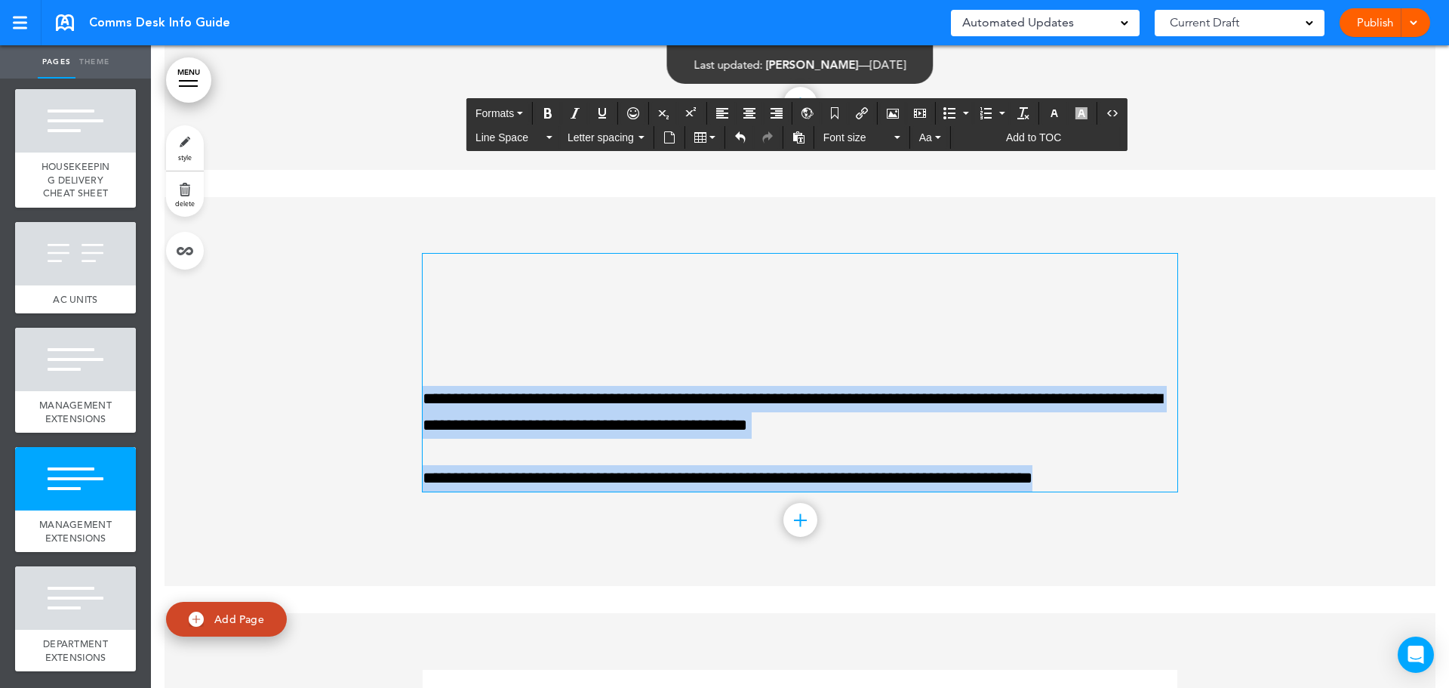
drag, startPoint x: 1030, startPoint y: 422, endPoint x: 418, endPoint y: 330, distance: 619.1
click at [423, 330] on div "**********" at bounding box center [800, 373] width 755 height 238
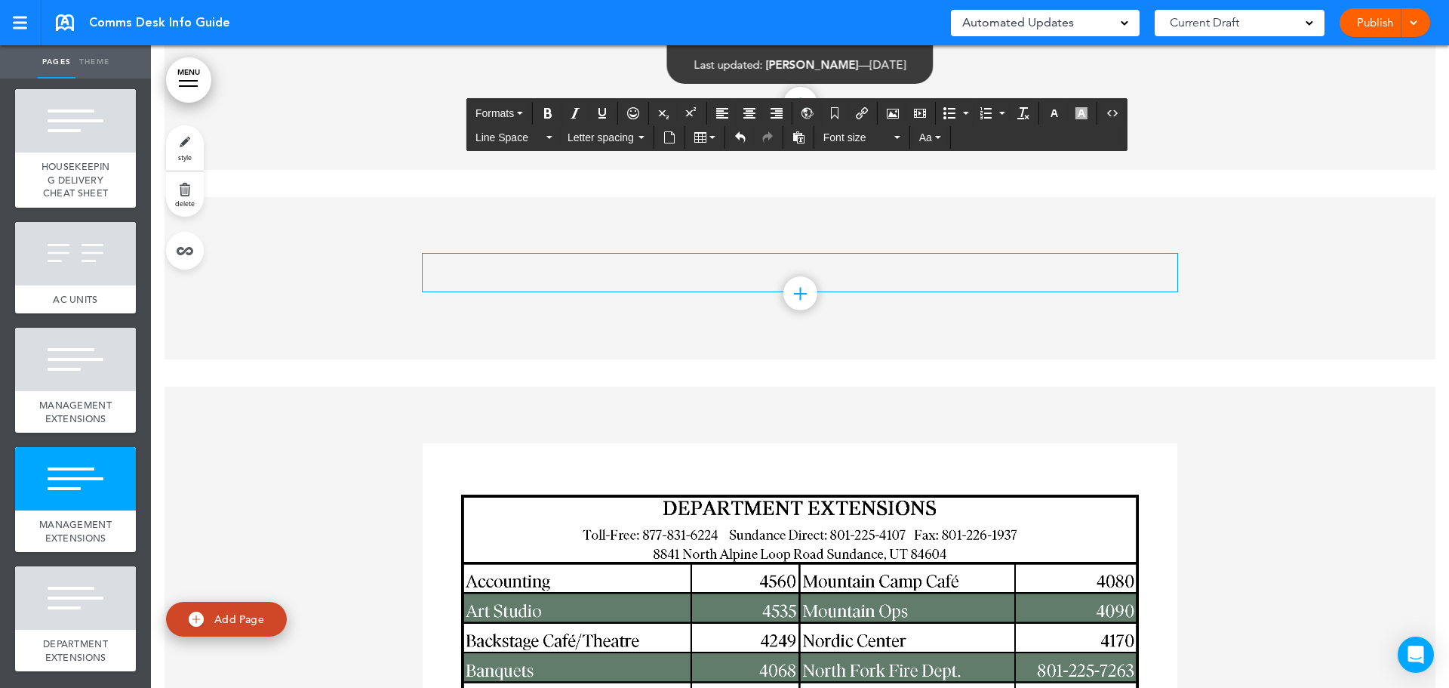
click at [547, 254] on p at bounding box center [800, 267] width 755 height 26
click at [887, 112] on icon "Airmason image" at bounding box center [893, 113] width 12 height 12
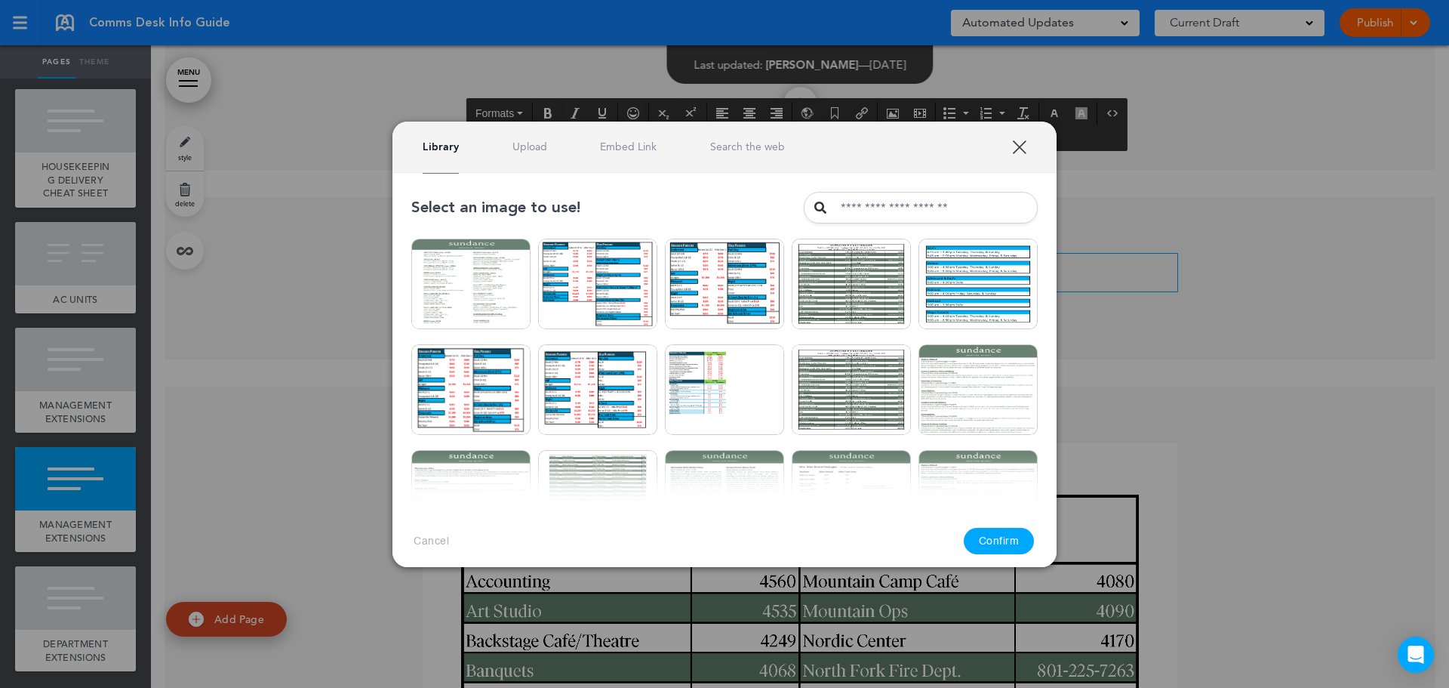
click at [523, 149] on link "Upload" at bounding box center [530, 147] width 35 height 14
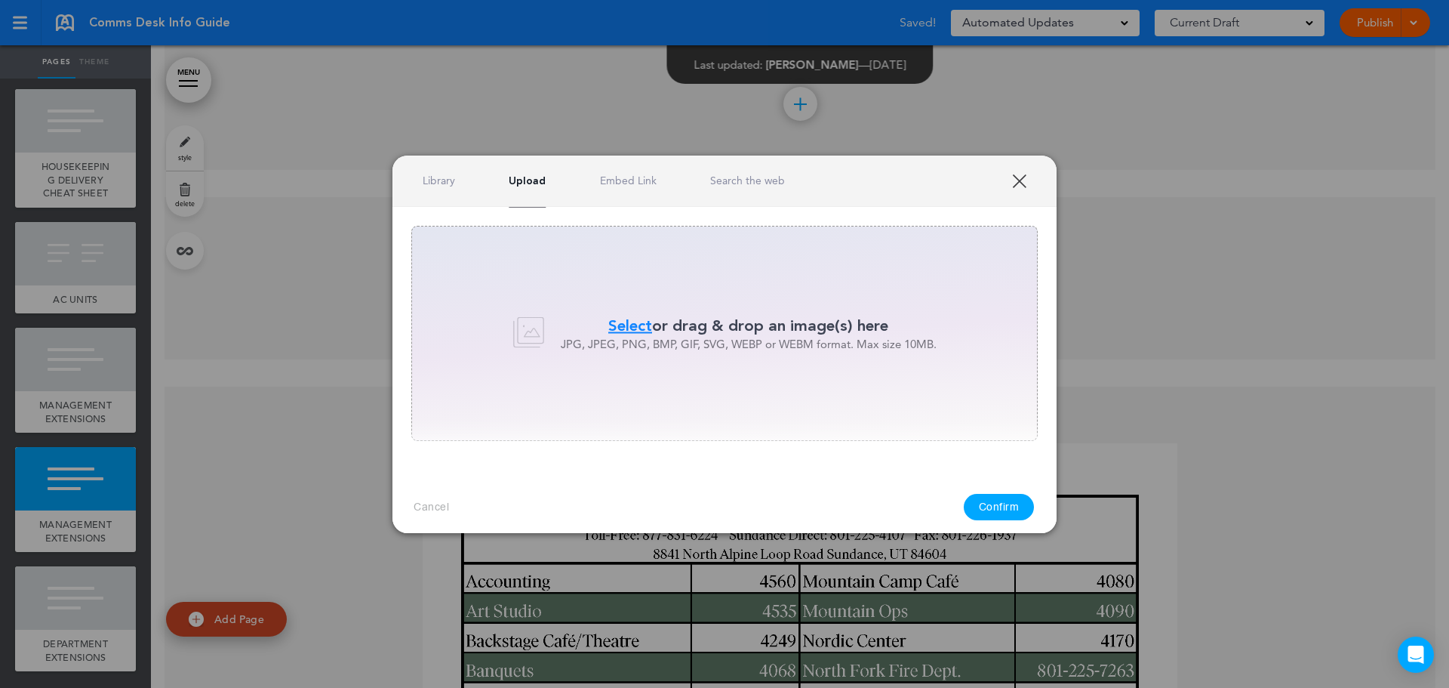
click at [596, 308] on div "Select or drag & drop an image(s) here JPG, JPEG, PNG, BMP, GIF, SVG, WEBP or W…" at bounding box center [724, 333] width 627 height 215
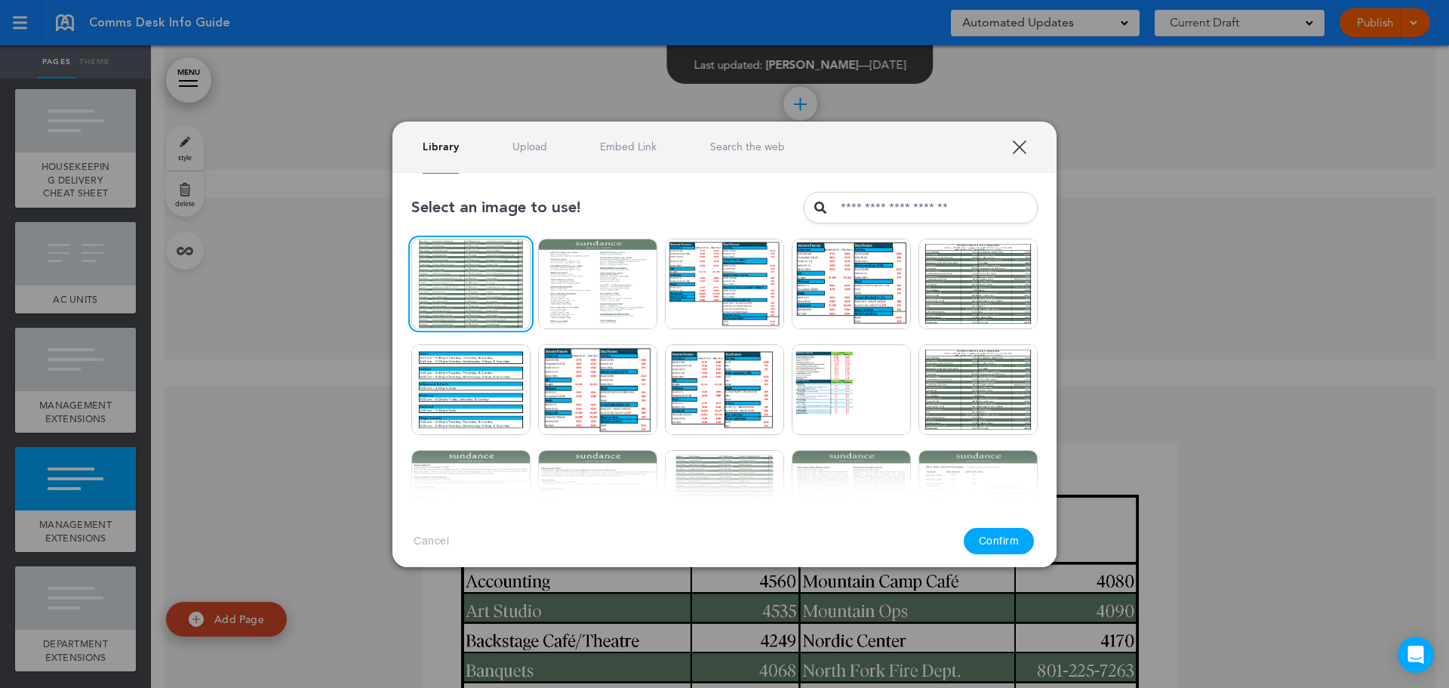
click at [1022, 534] on button "Confirm" at bounding box center [999, 541] width 71 height 26
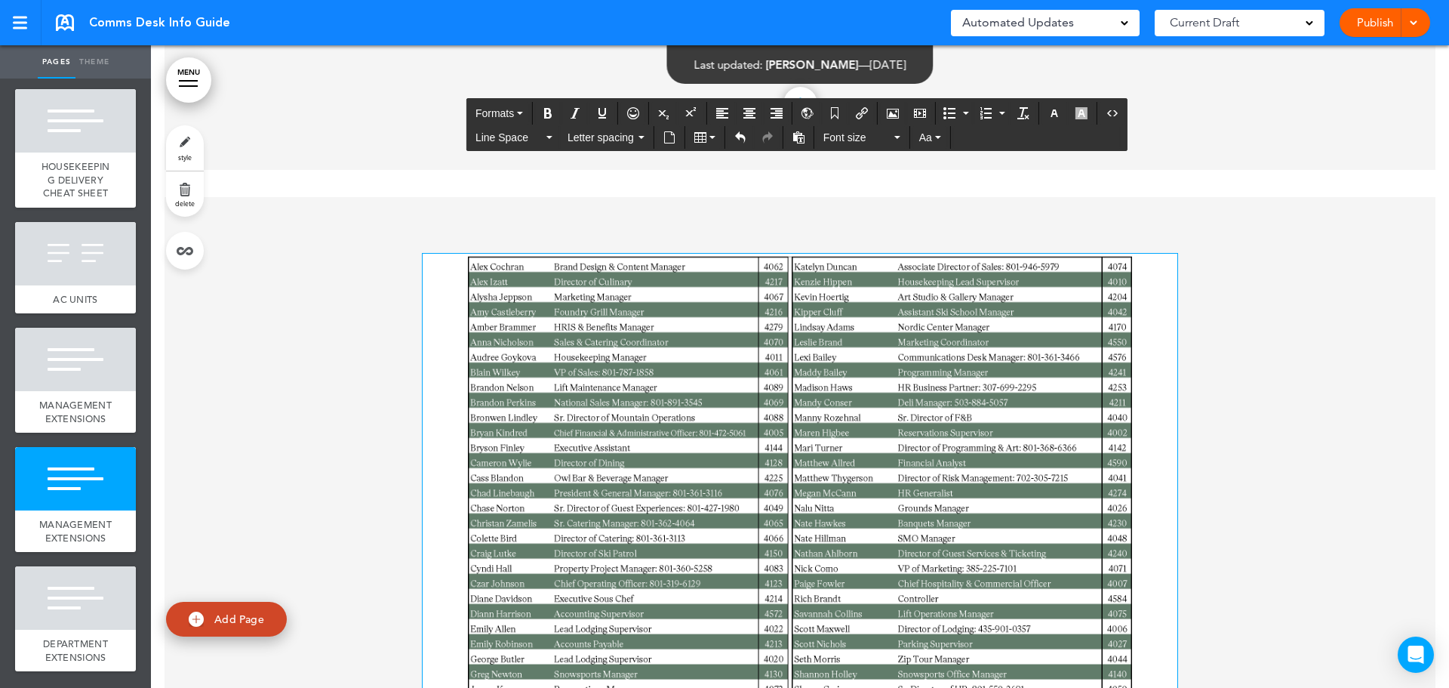
click at [368, 407] on div at bounding box center [800, 569] width 1271 height 744
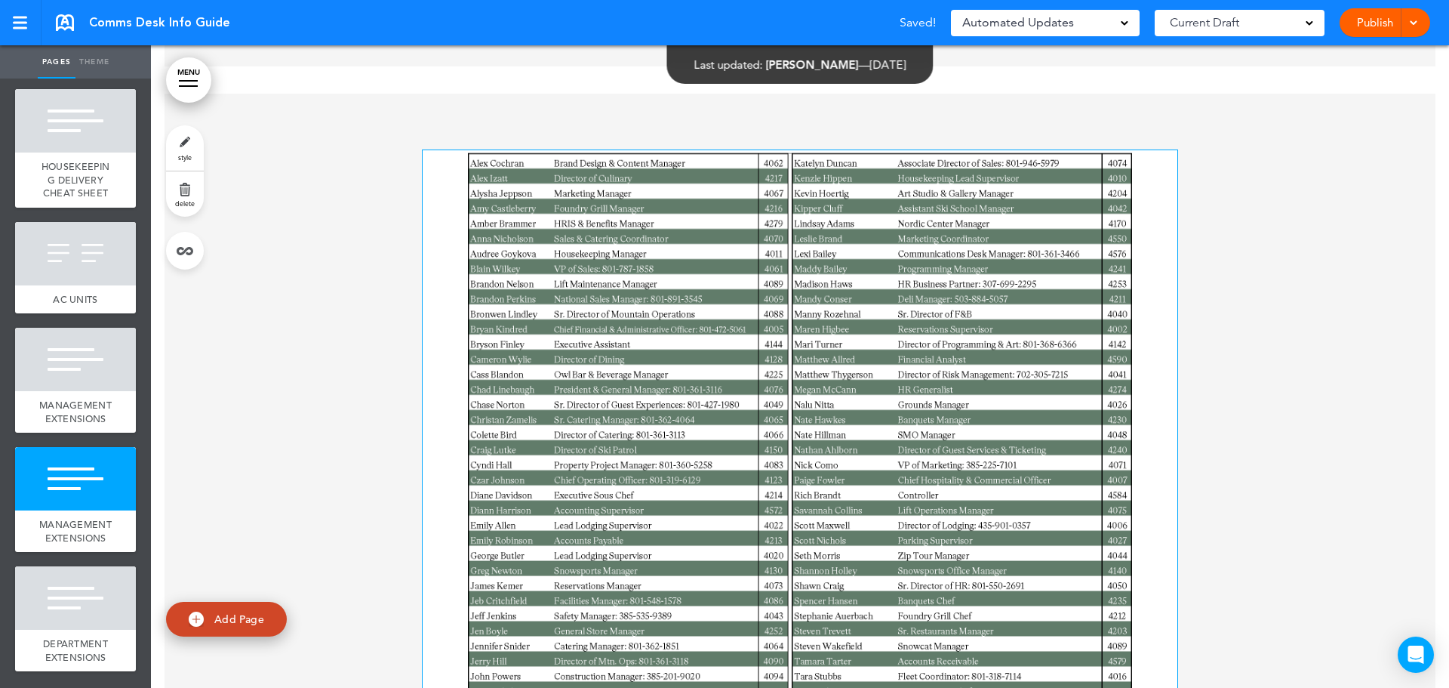
scroll to position [32444, 0]
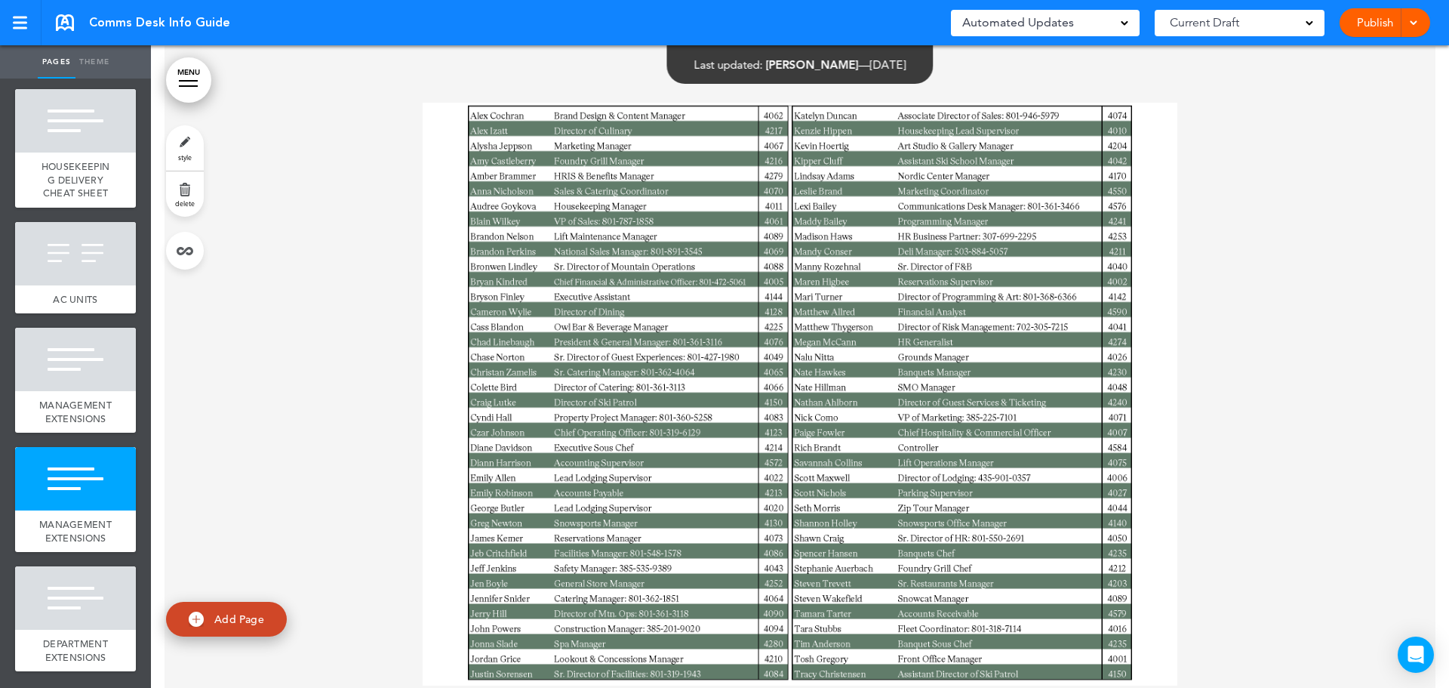
click at [1264, 370] on div at bounding box center [800, 418] width 1271 height 744
click at [274, 308] on div at bounding box center [800, 418] width 1271 height 744
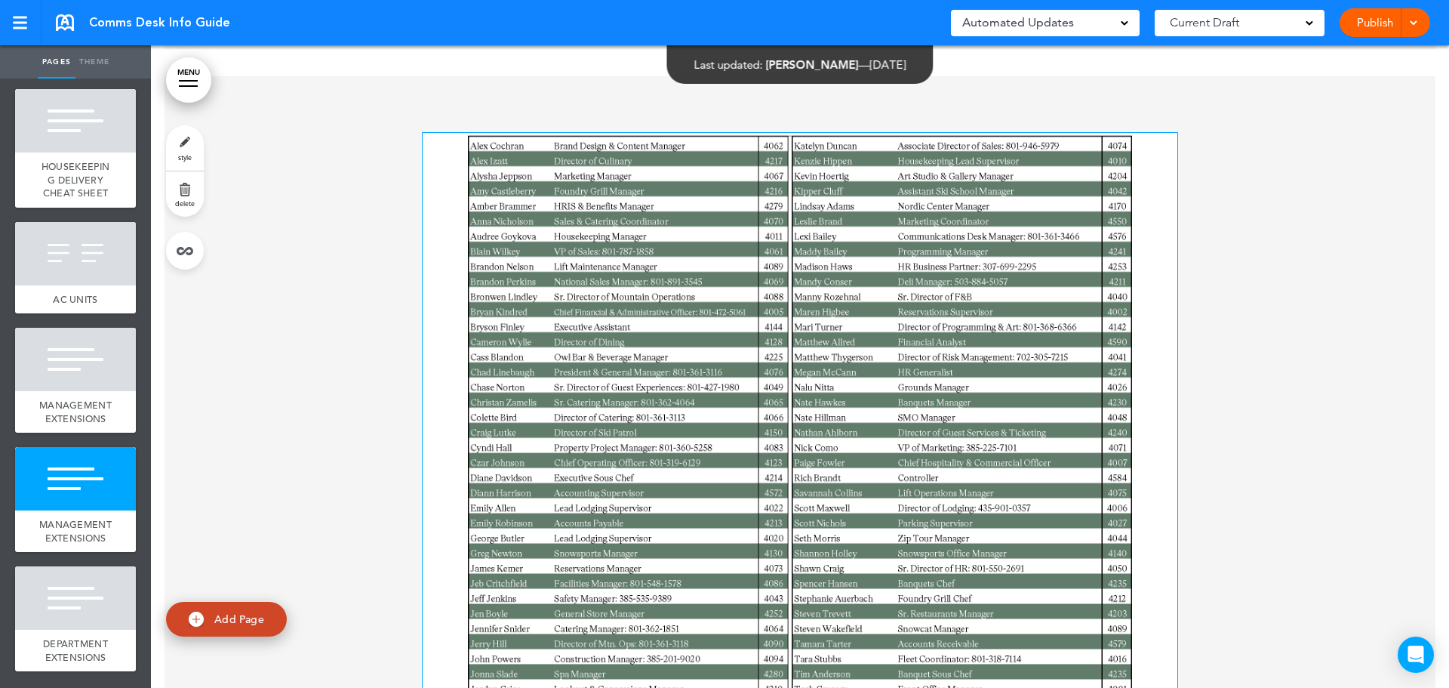
scroll to position [32369, 0]
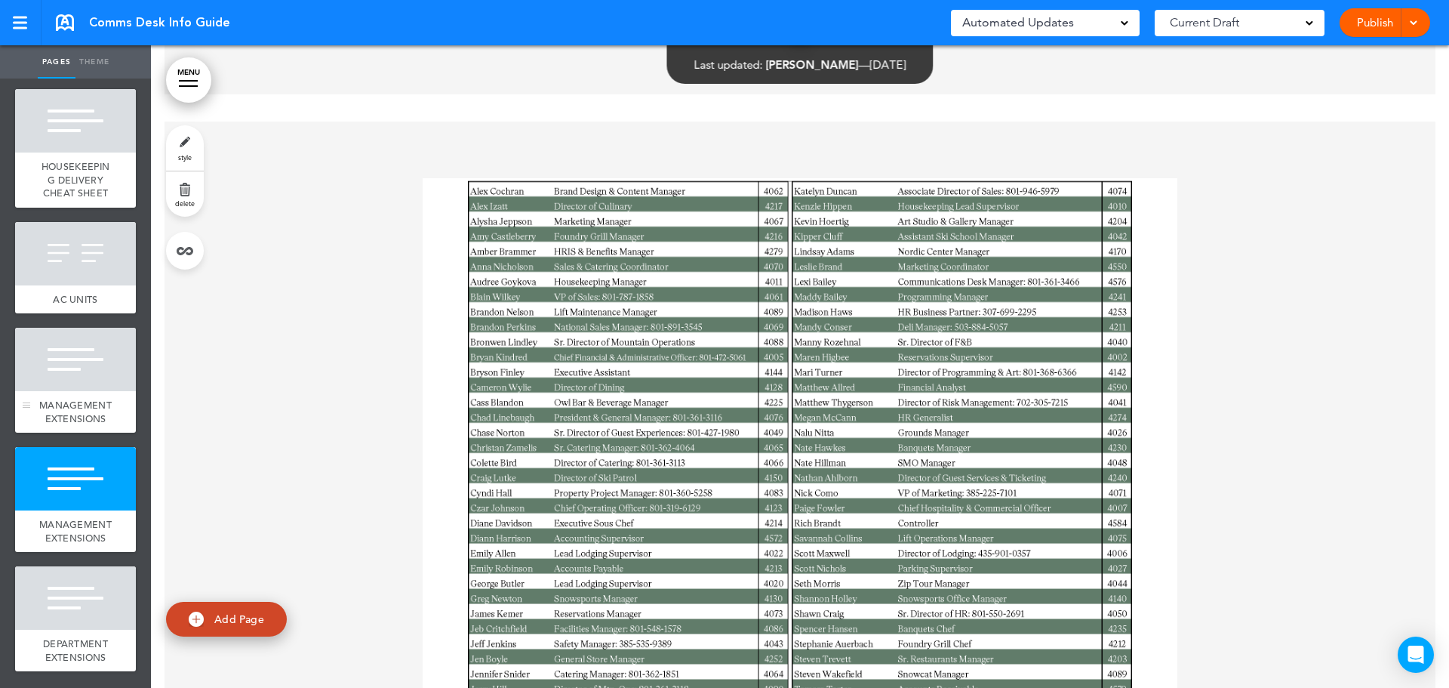
click at [79, 399] on span "MANAGEMENT EXTENSIONS" at bounding box center [75, 412] width 72 height 26
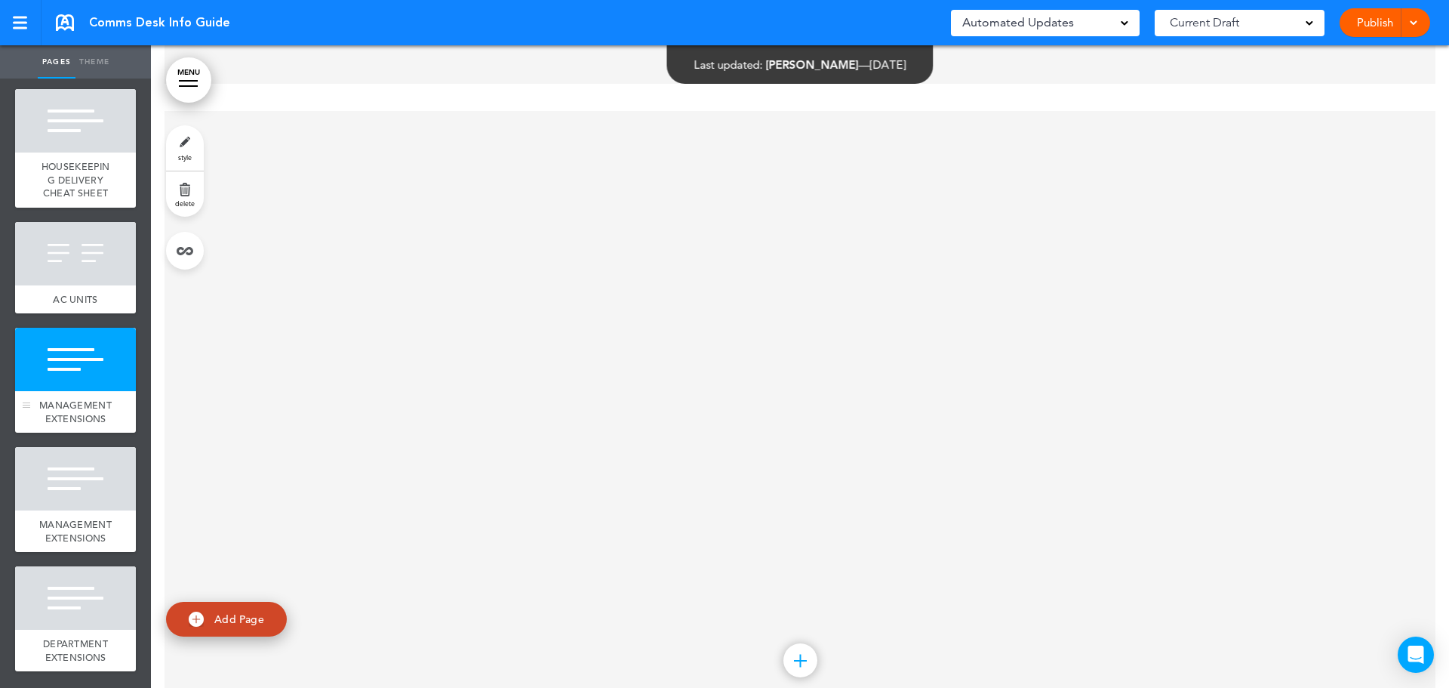
scroll to position [31727, 0]
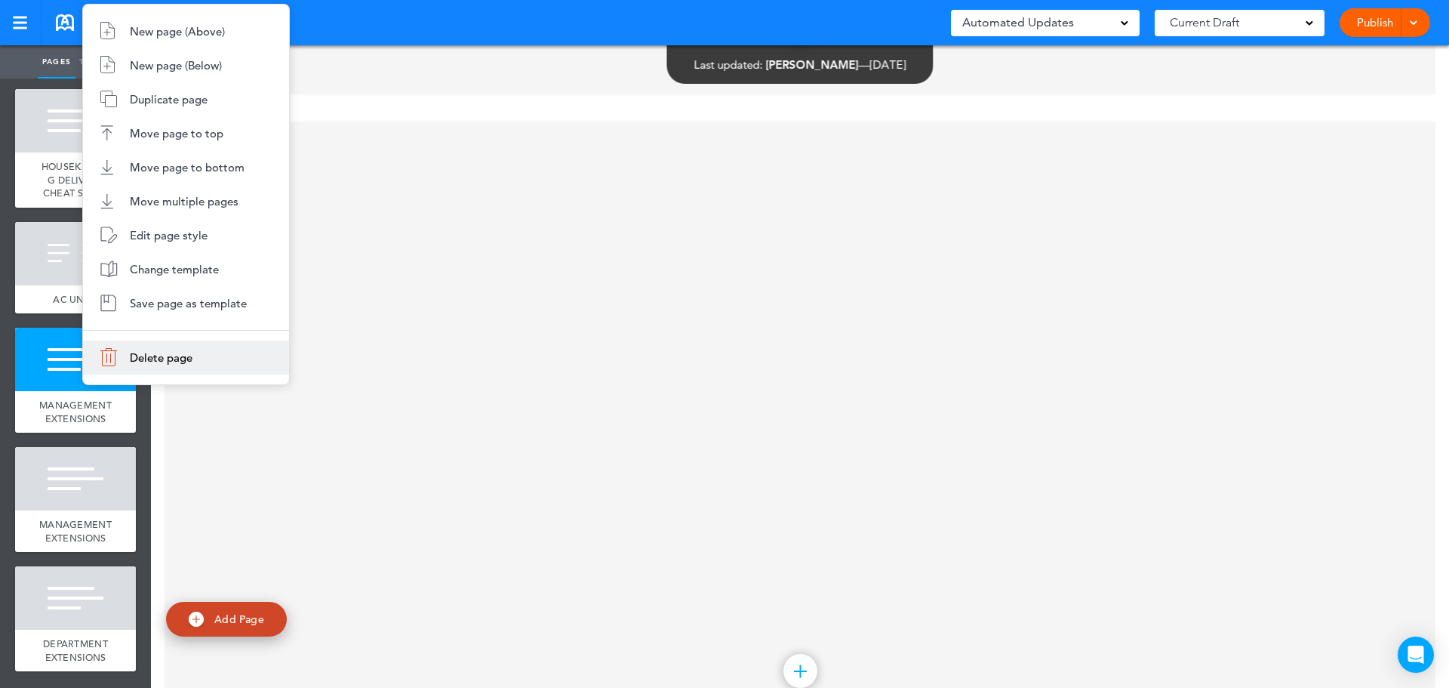
click at [114, 344] on li "Delete page" at bounding box center [186, 357] width 206 height 34
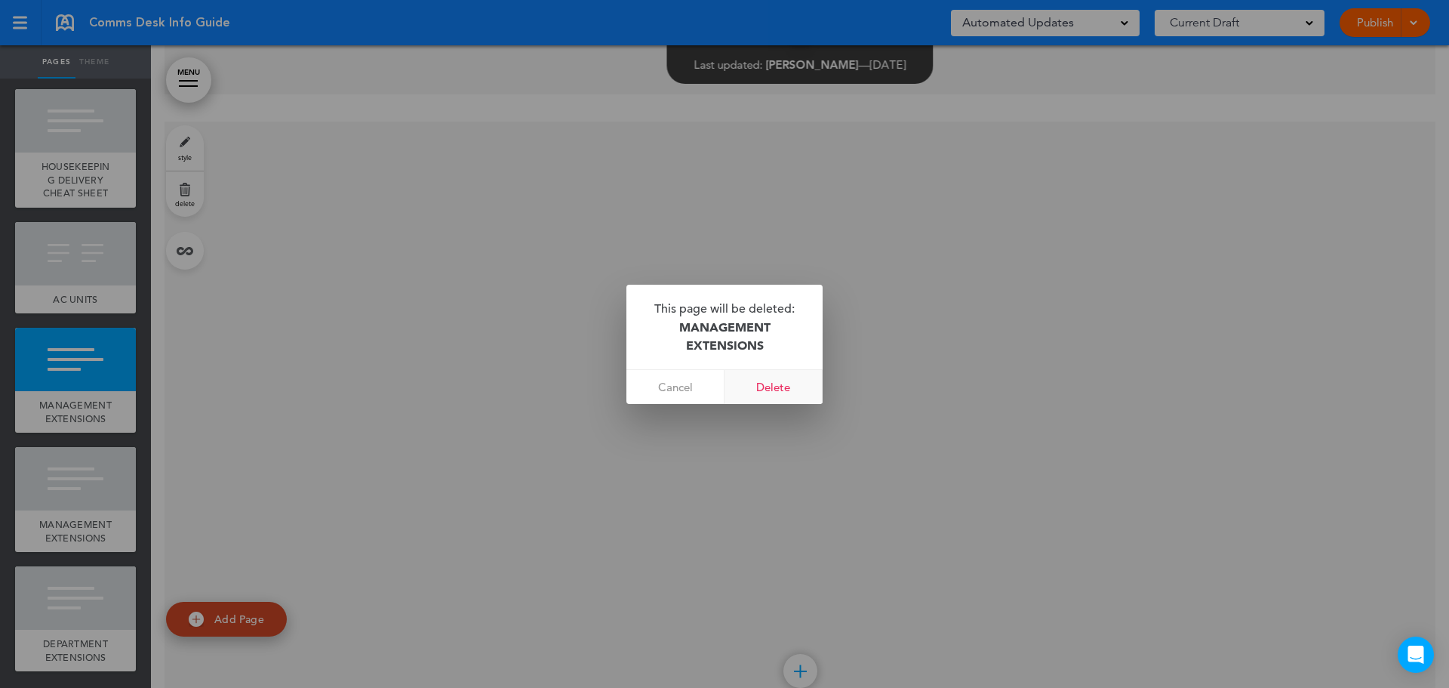
click at [781, 379] on link "Delete" at bounding box center [774, 387] width 98 height 34
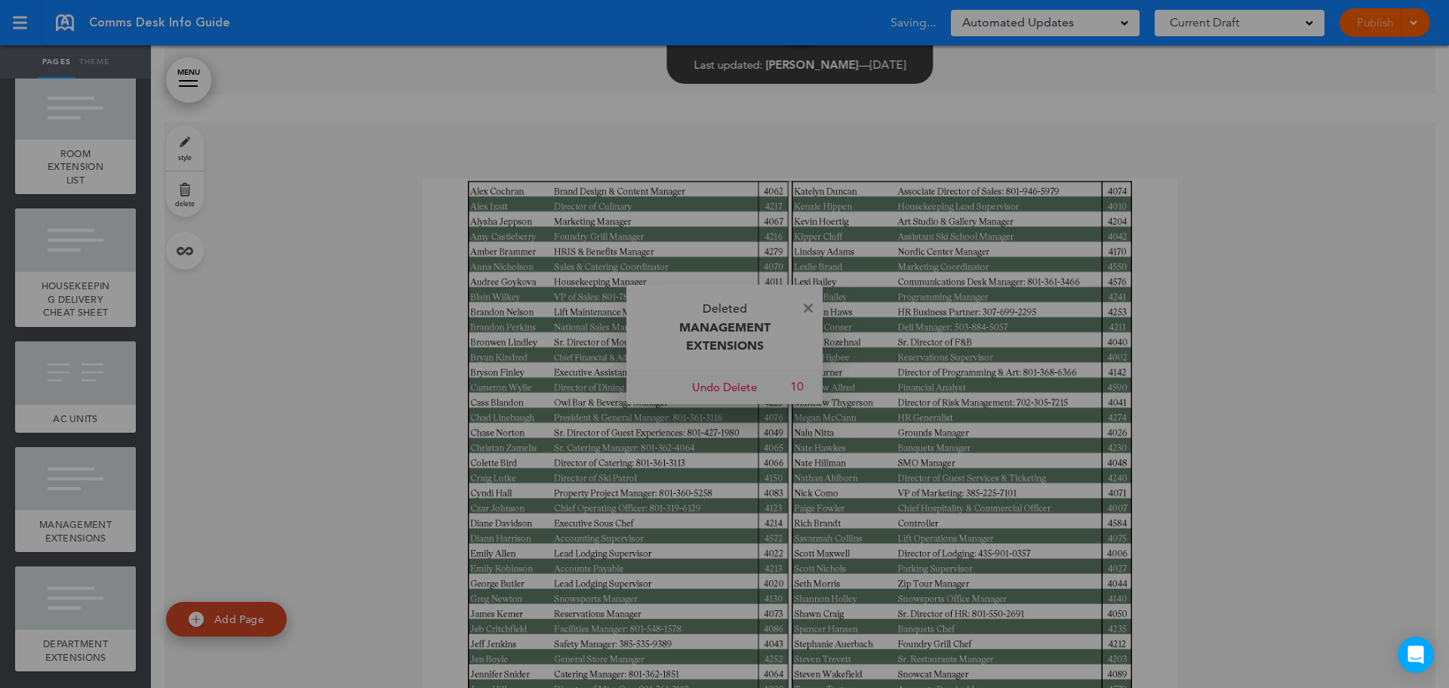
scroll to position [1673, 0]
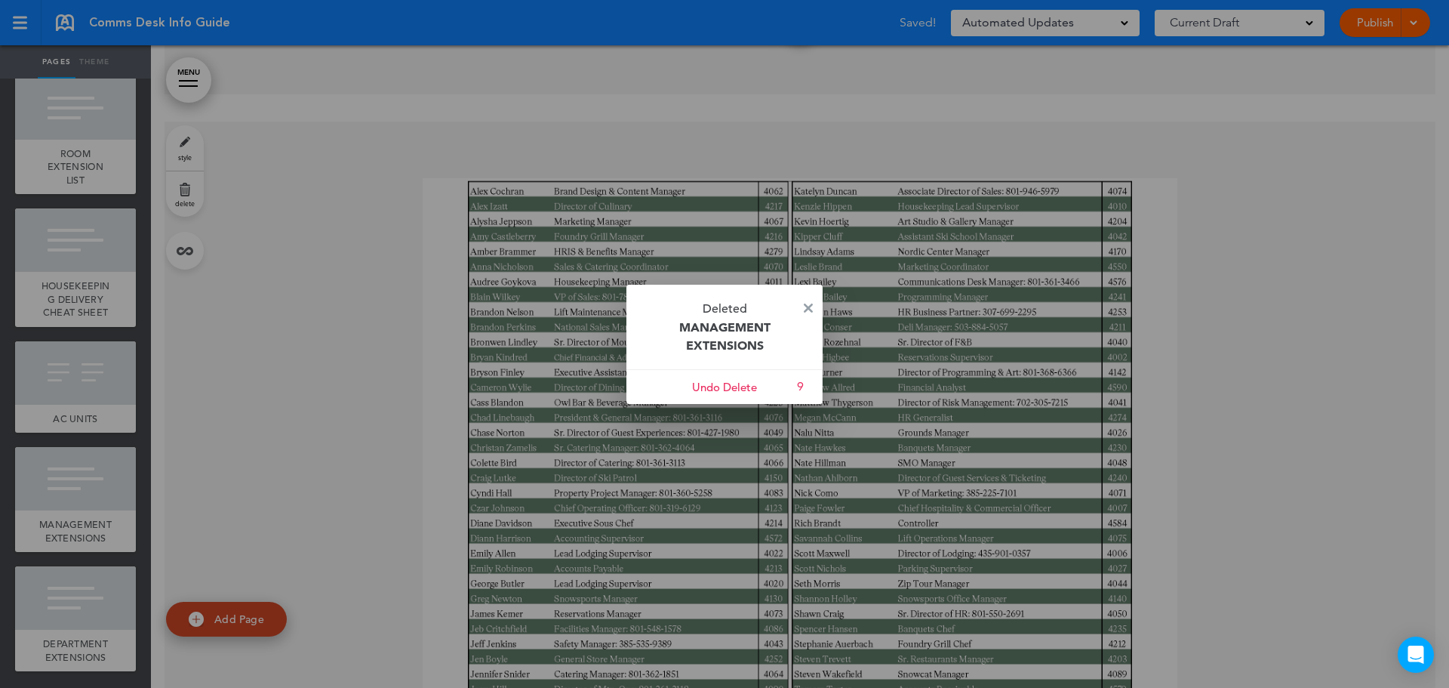
click at [802, 306] on p "Deleted MANAGEMENT EXTENSIONS" at bounding box center [725, 327] width 196 height 85
click at [808, 303] on img at bounding box center [808, 307] width 9 height 9
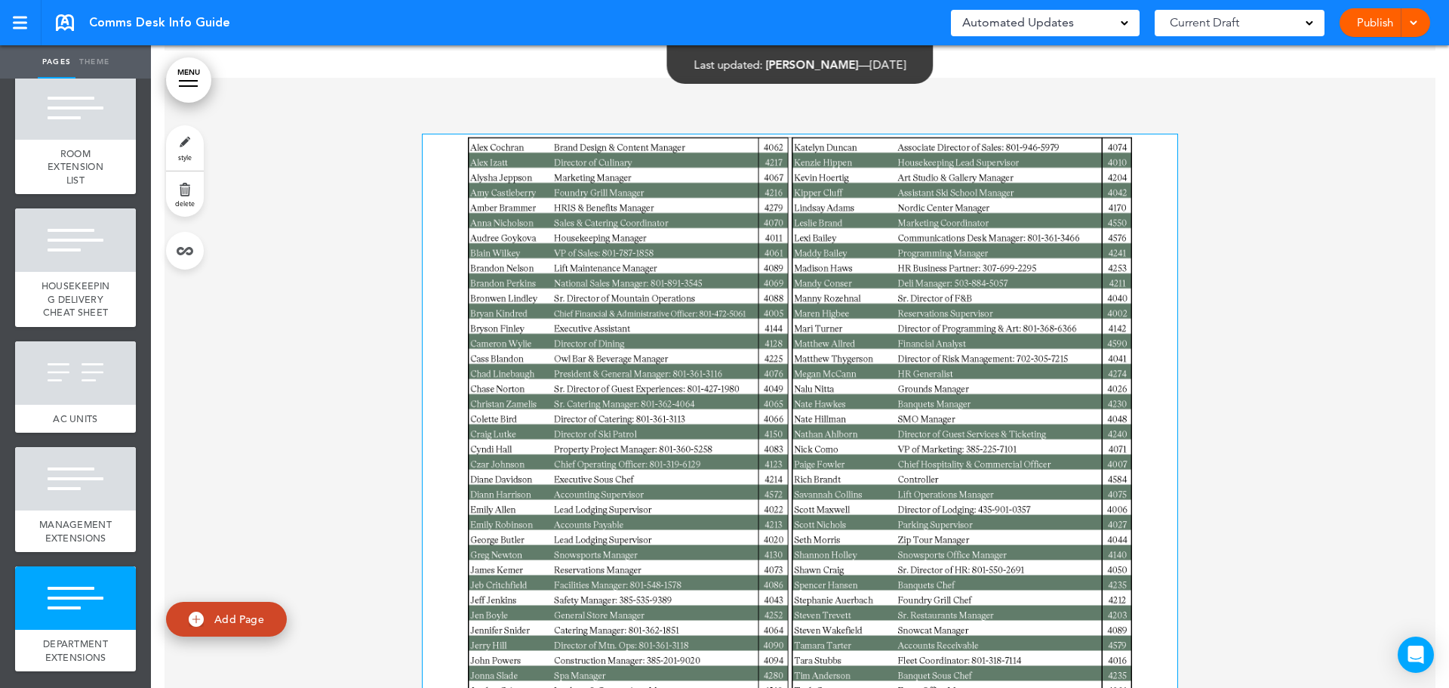
scroll to position [31651, 0]
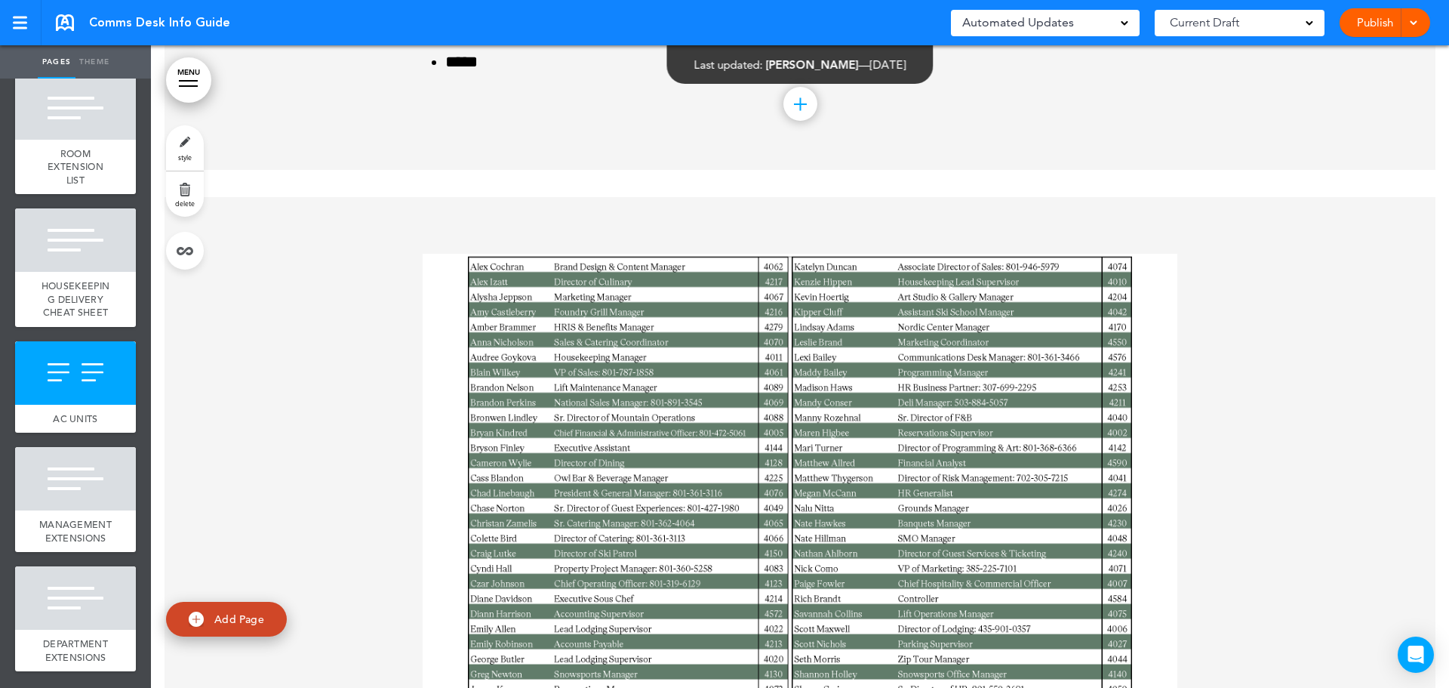
click at [1377, 22] on link "Publish" at bounding box center [1375, 22] width 48 height 29
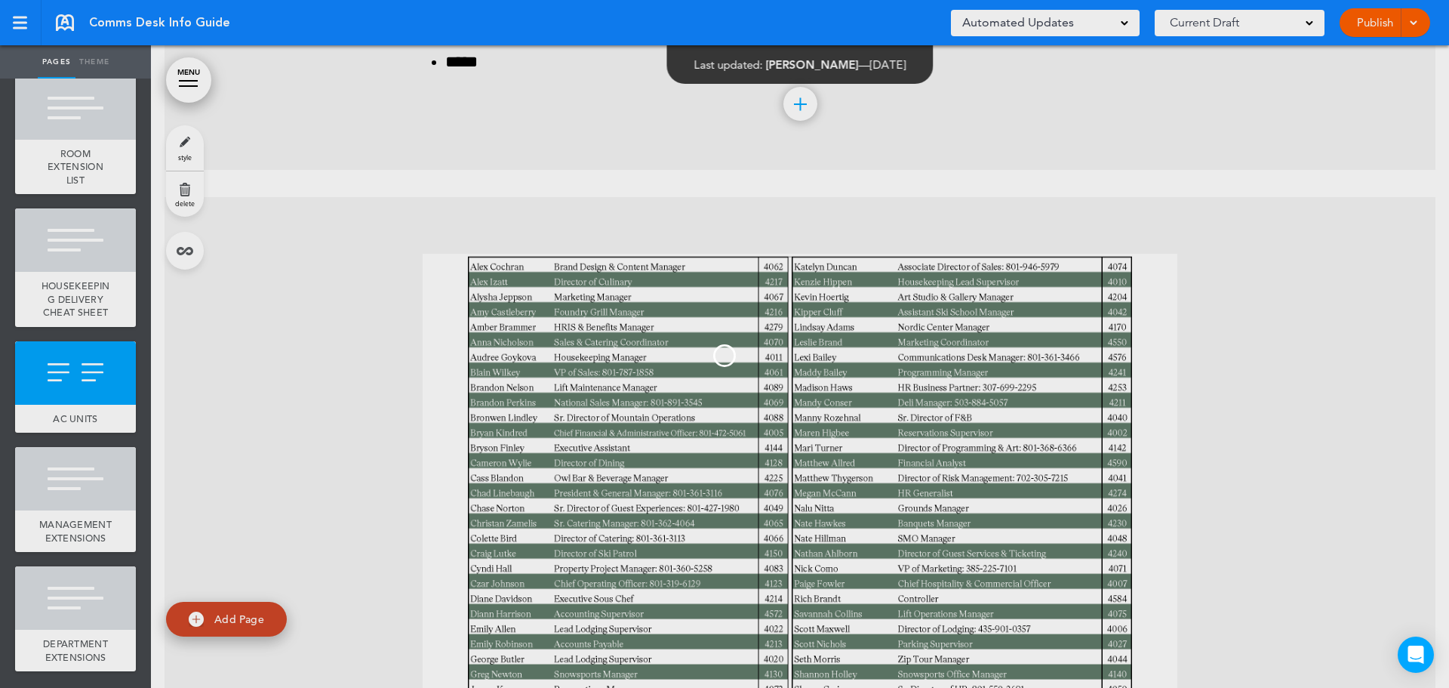
scroll to position [0, 0]
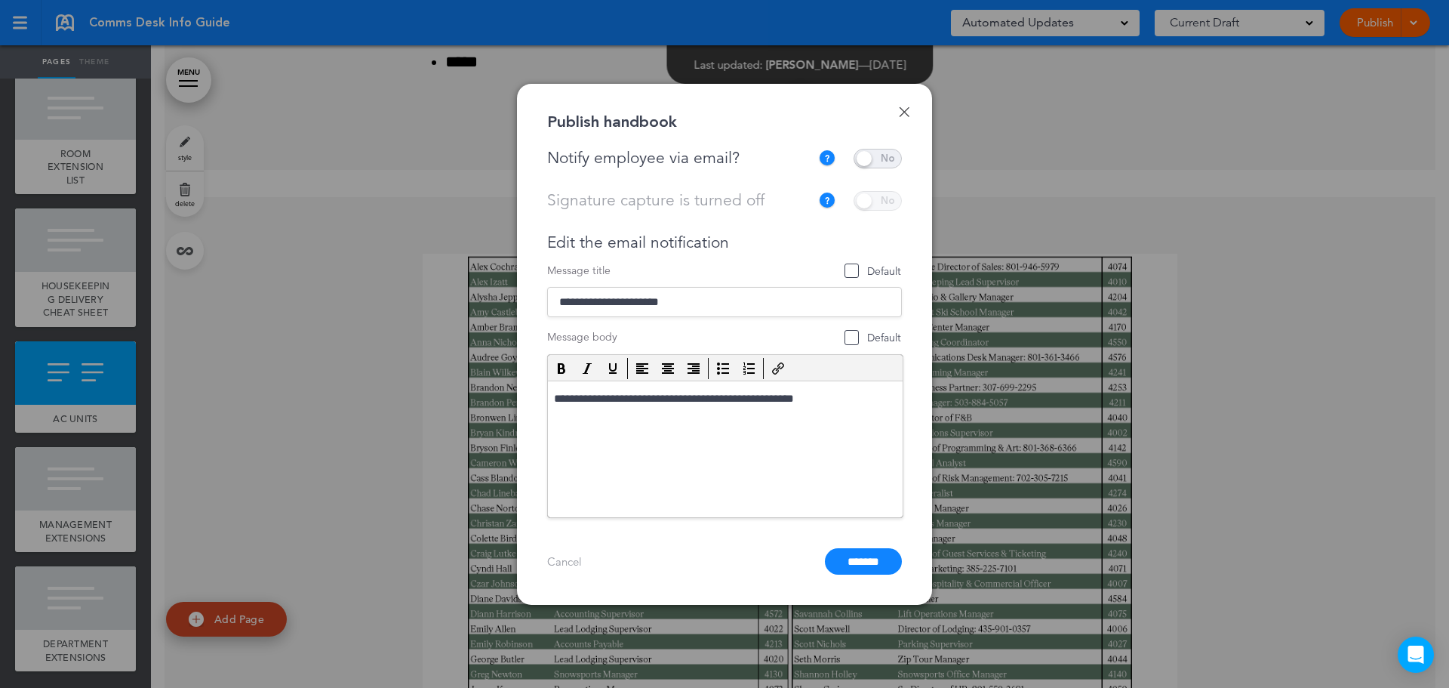
click at [894, 163] on span at bounding box center [878, 159] width 48 height 20
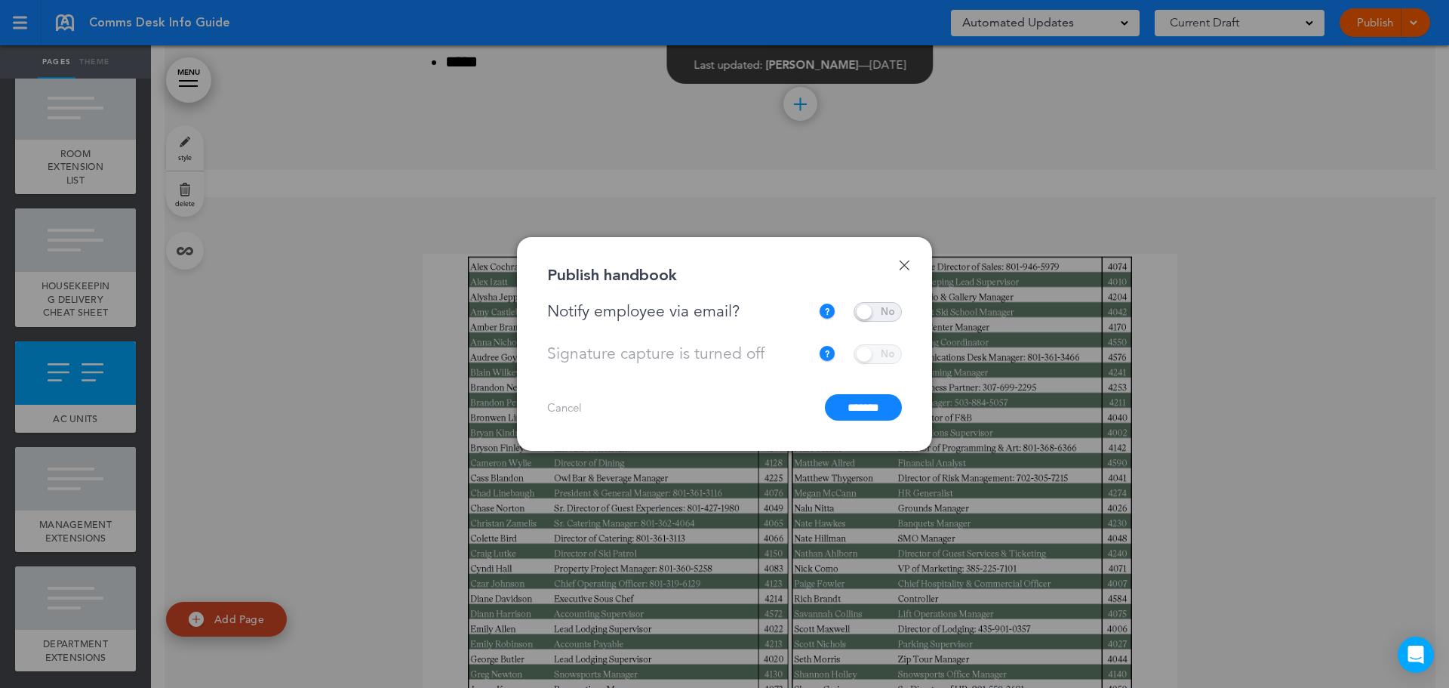
click at [869, 407] on input "*******" at bounding box center [863, 407] width 77 height 26
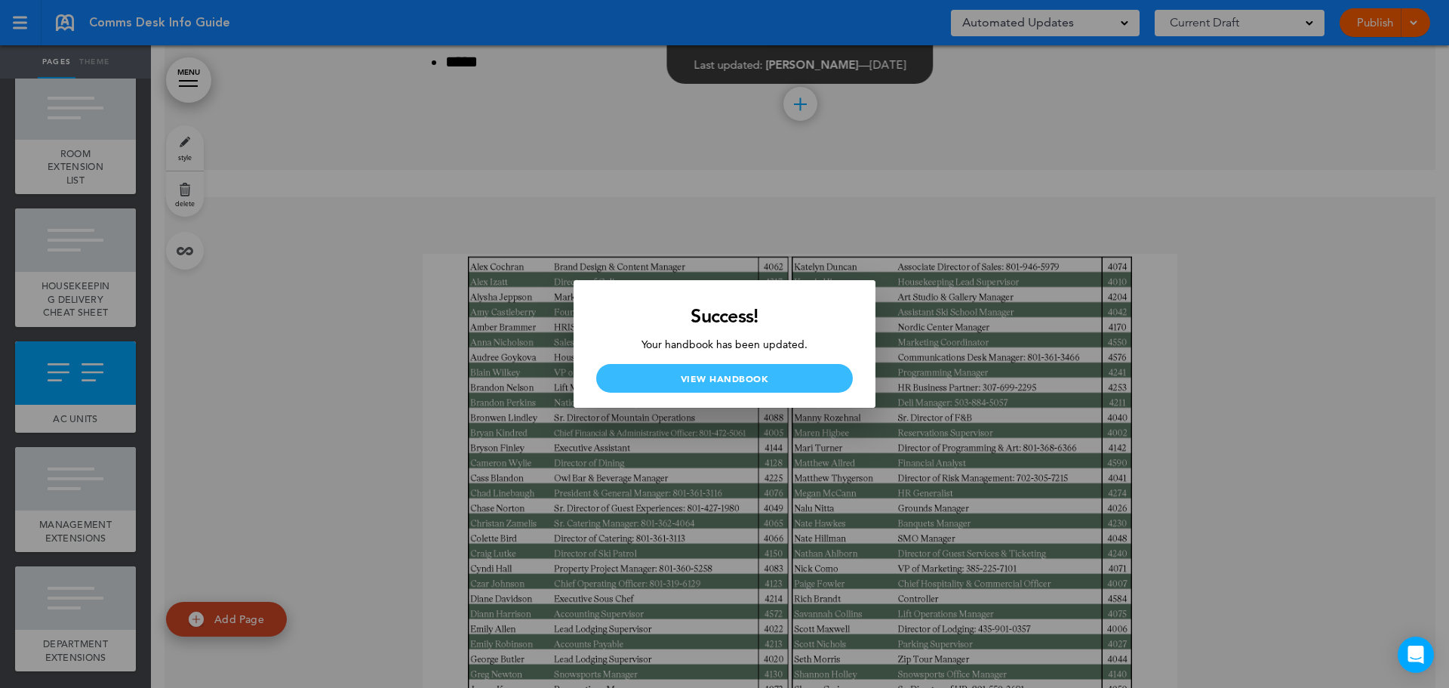
click at [750, 375] on link "View Handbook" at bounding box center [724, 378] width 257 height 29
